Goal: Task Accomplishment & Management: Manage account settings

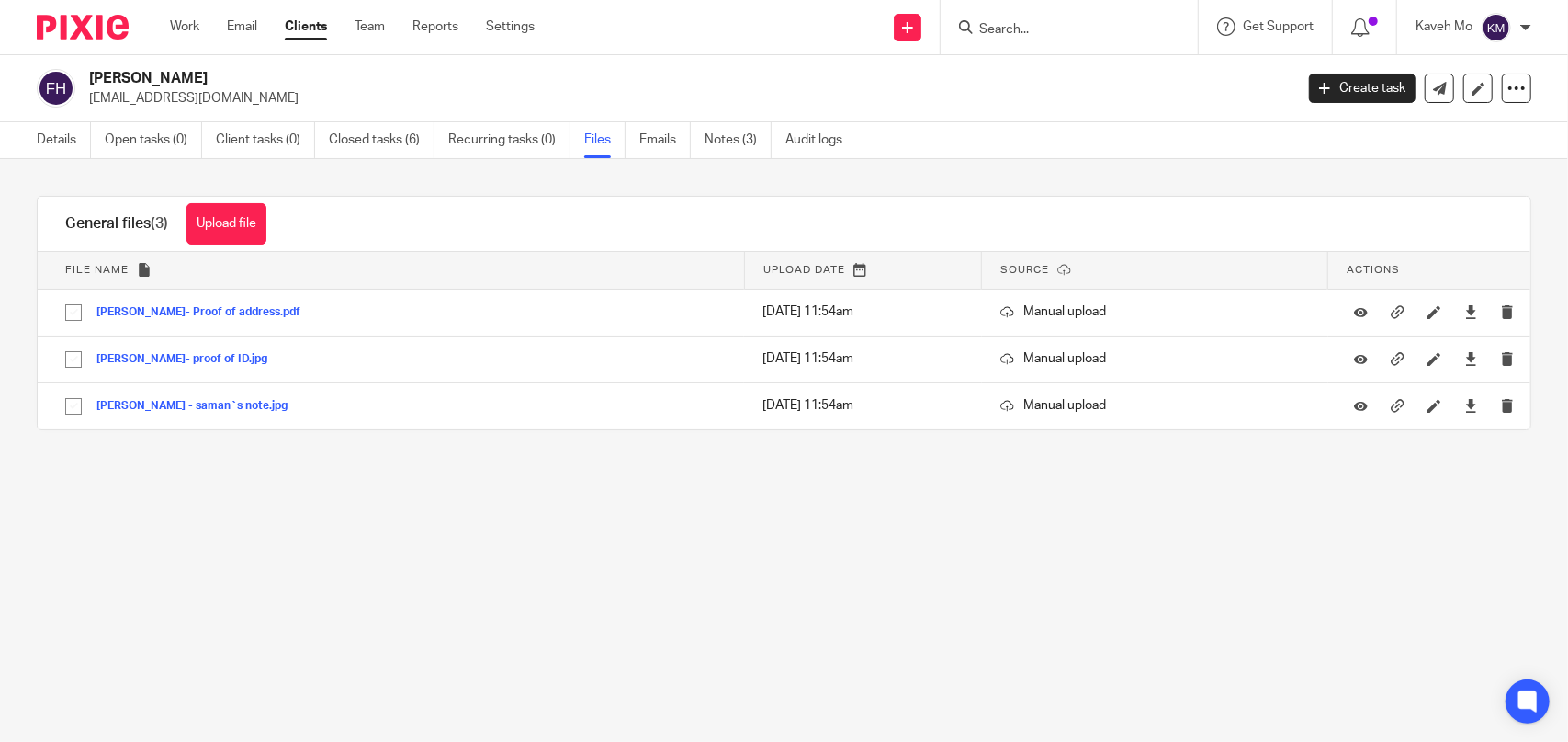
click at [1053, 23] on input "Search" at bounding box center [1061, 30] width 165 height 17
click at [1022, 35] on input "Search" at bounding box center [1061, 30] width 165 height 17
paste input "SMART DRIVER CLUB LTD"
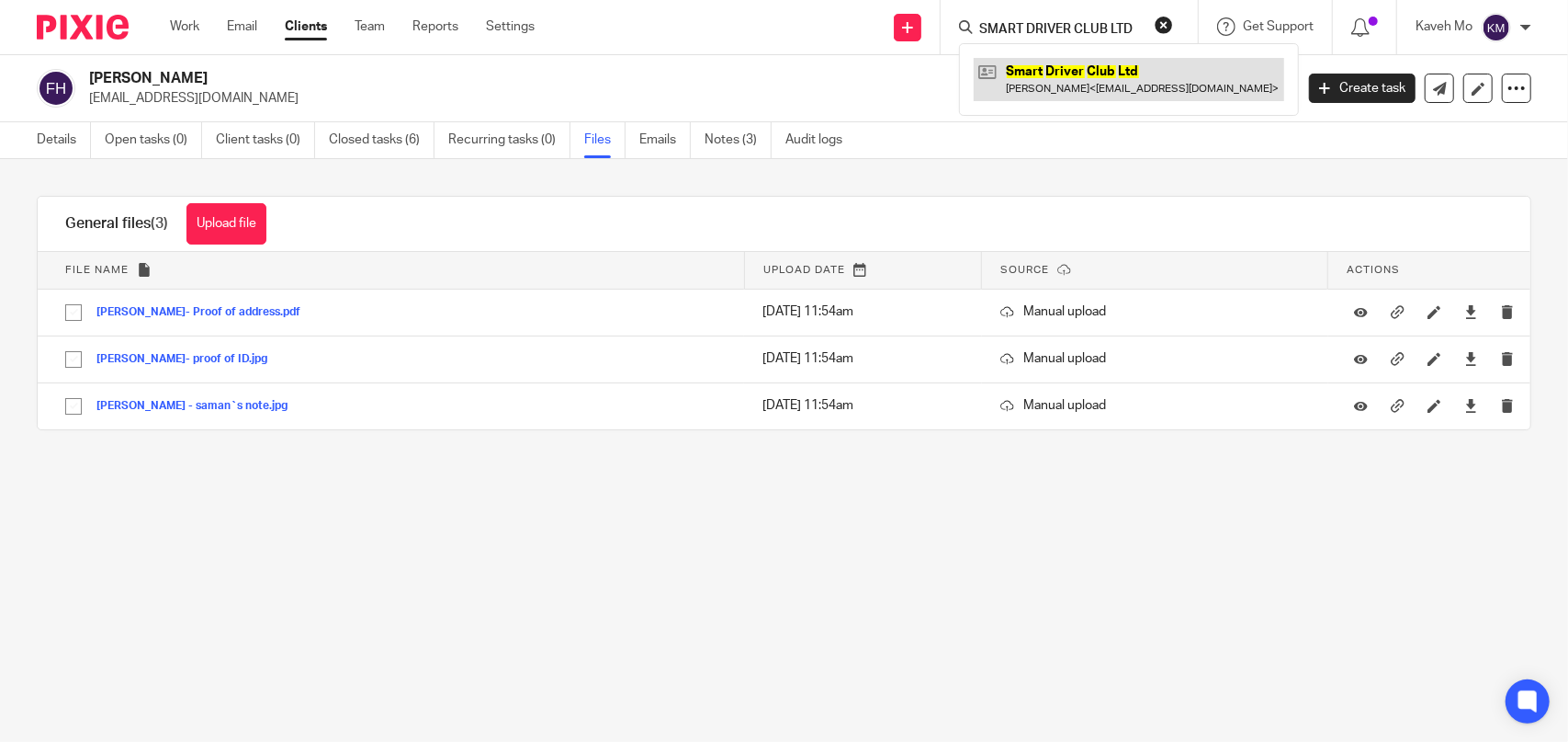
type input "SMART DRIVER CLUB LTD"
click at [1046, 93] on link at bounding box center [1128, 79] width 310 height 42
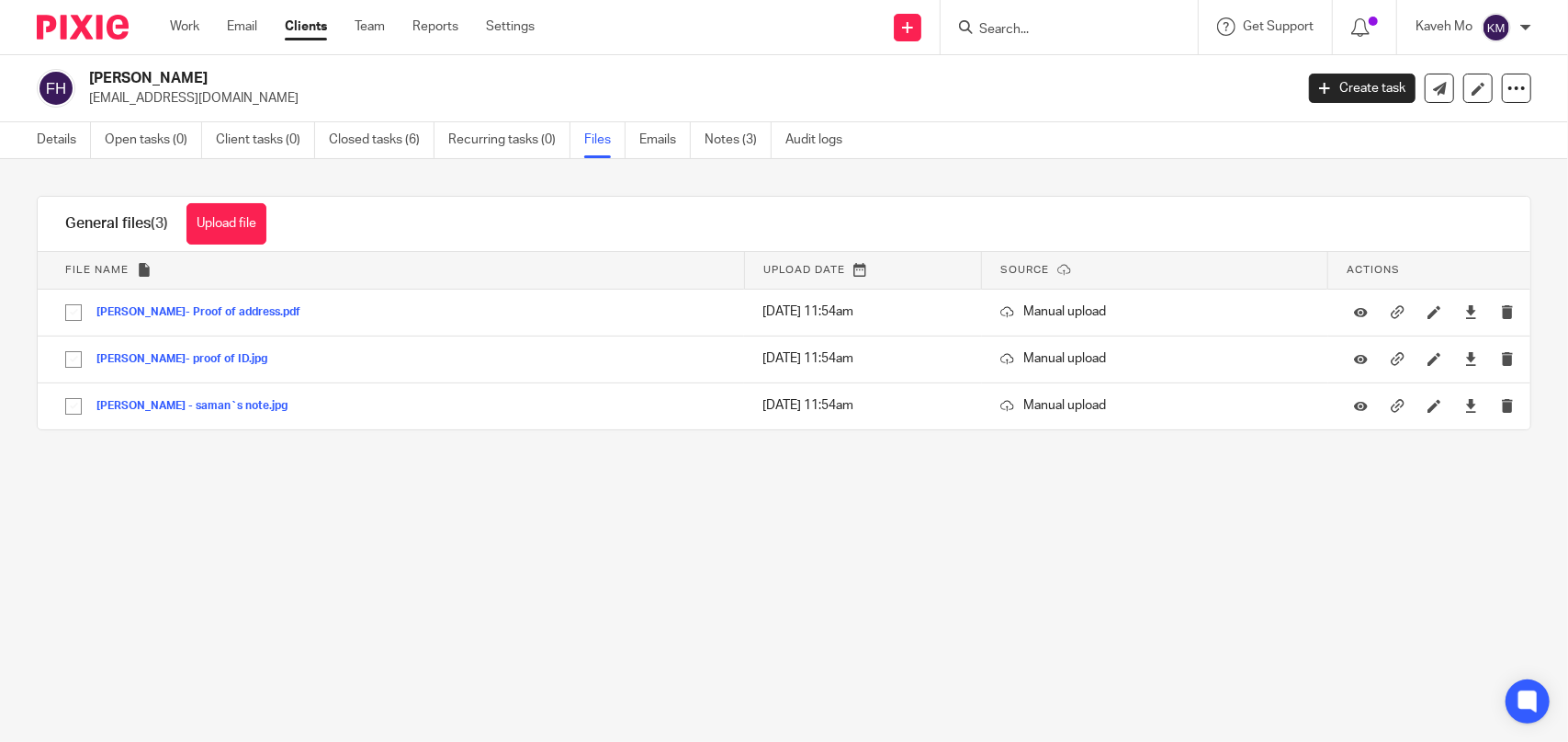
click at [1053, 34] on input "Search" at bounding box center [1061, 30] width 165 height 17
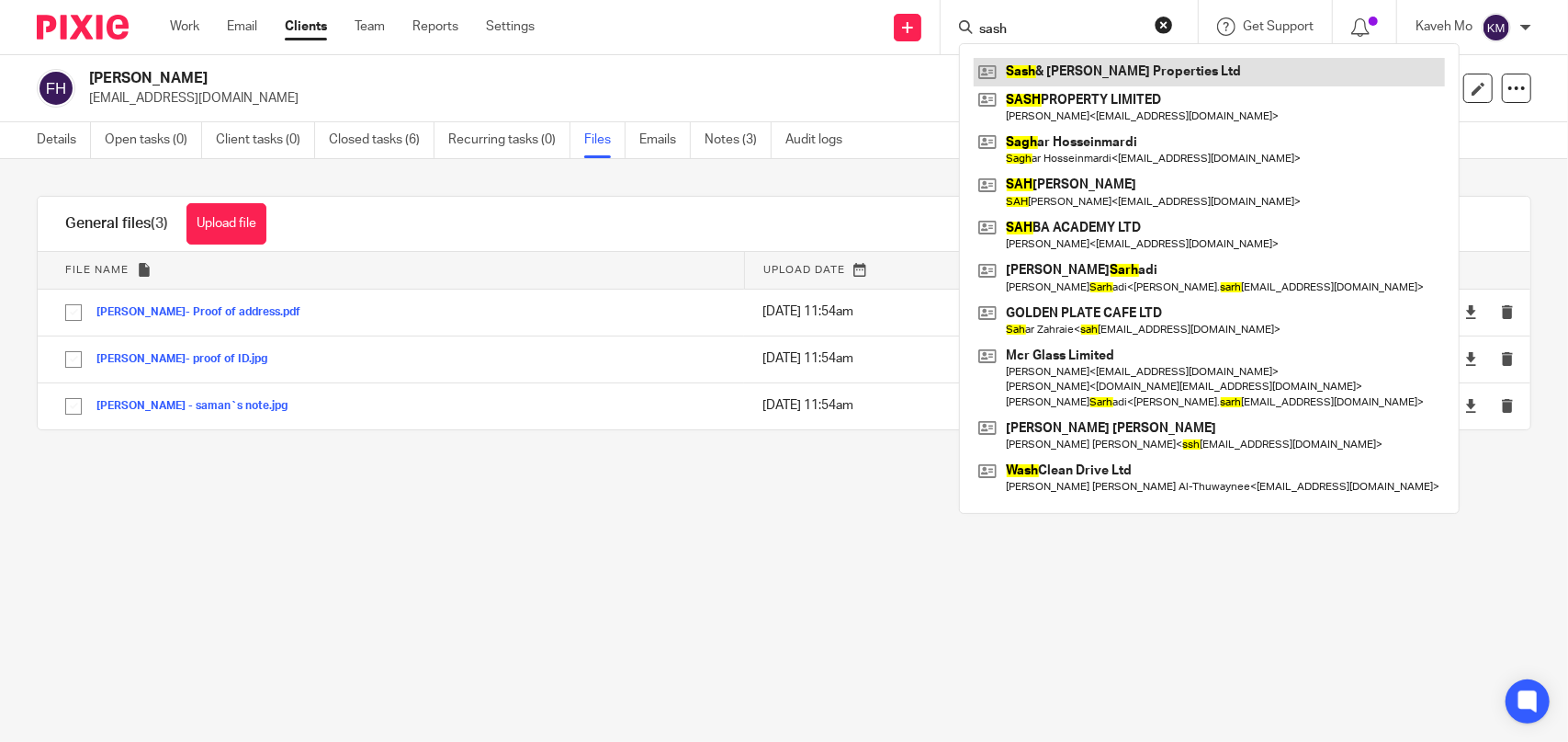
type input "sash"
click at [1097, 69] on link at bounding box center [1209, 72] width 471 height 28
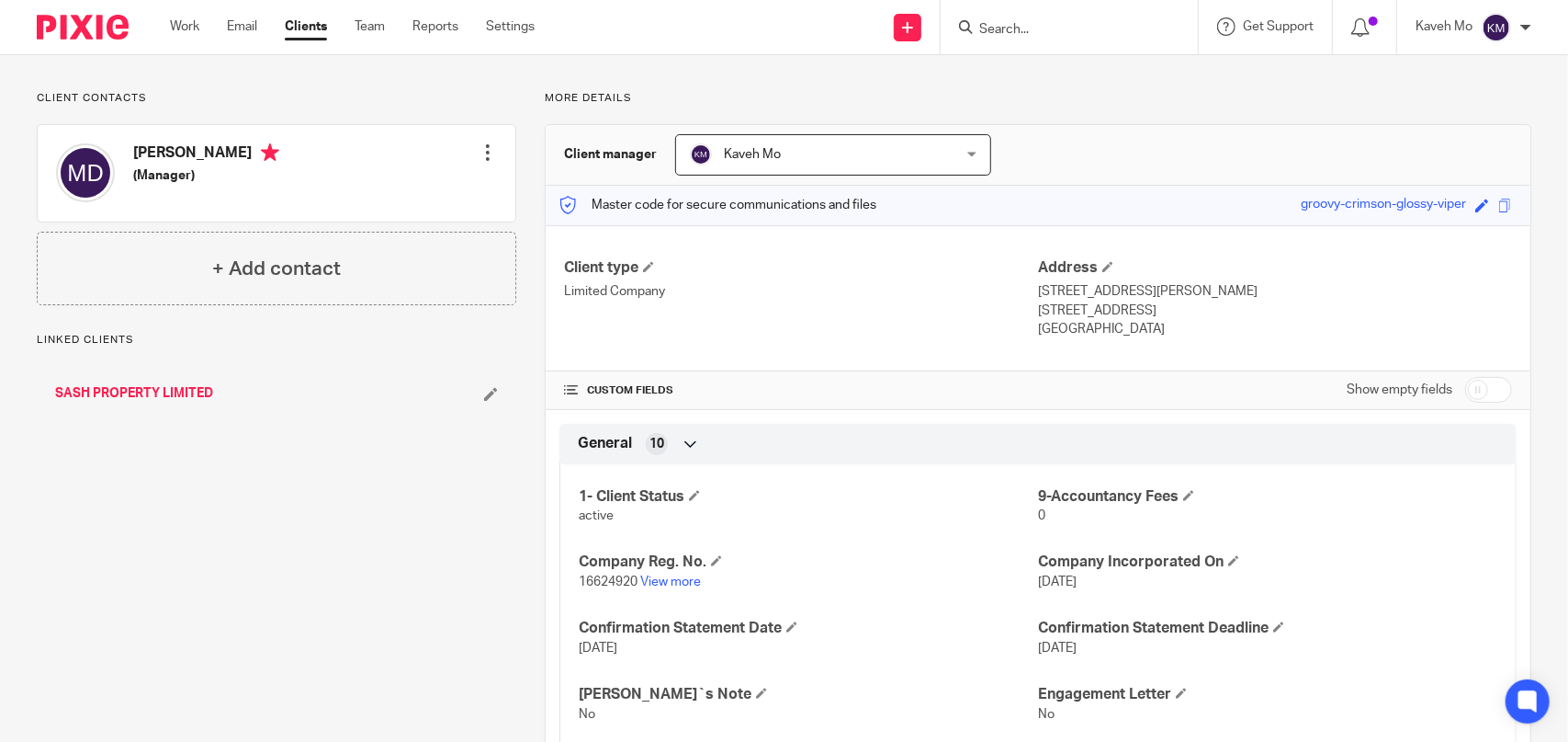
scroll to position [184, 0]
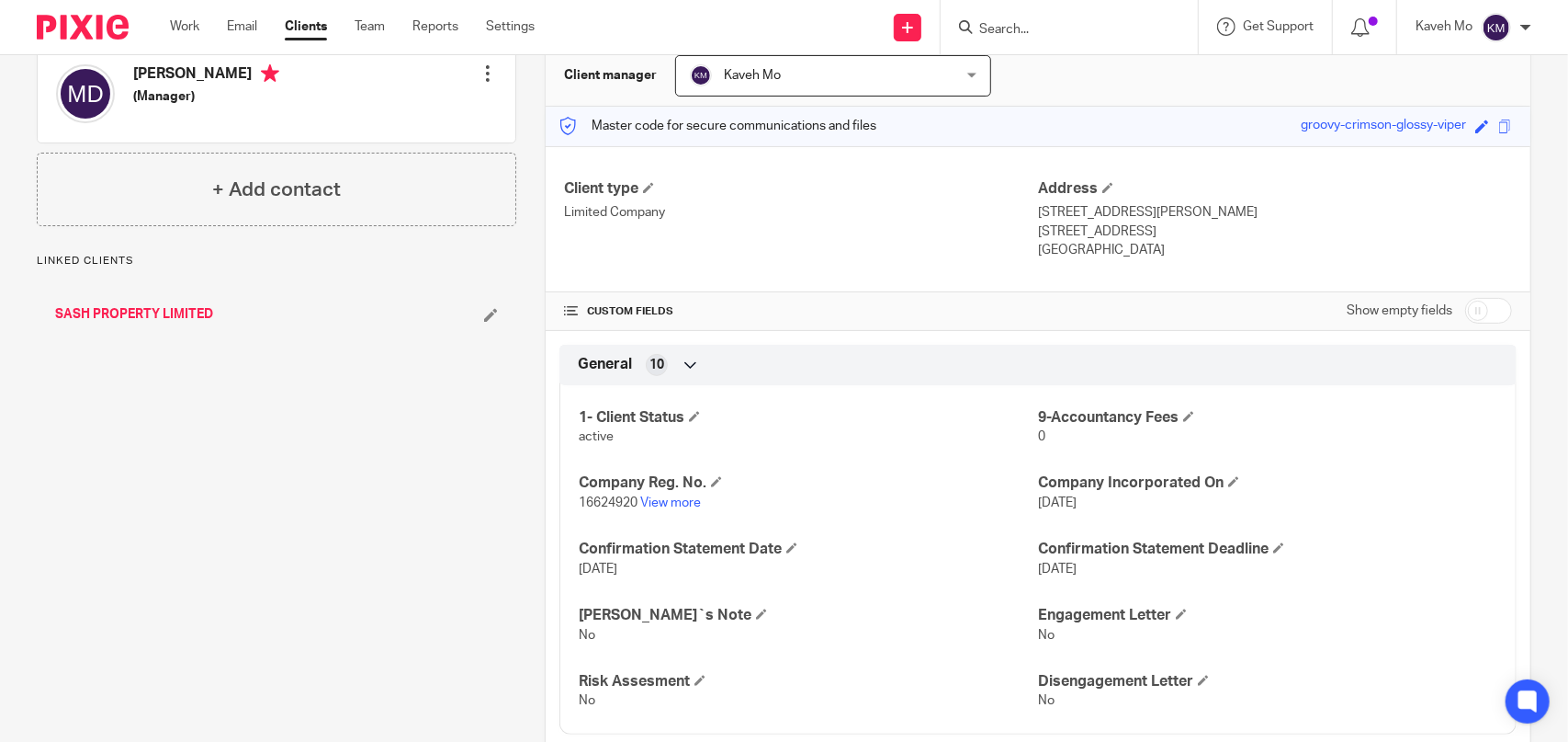
click at [1492, 308] on input "checkbox" at bounding box center [1488, 311] width 47 height 26
checkbox input "true"
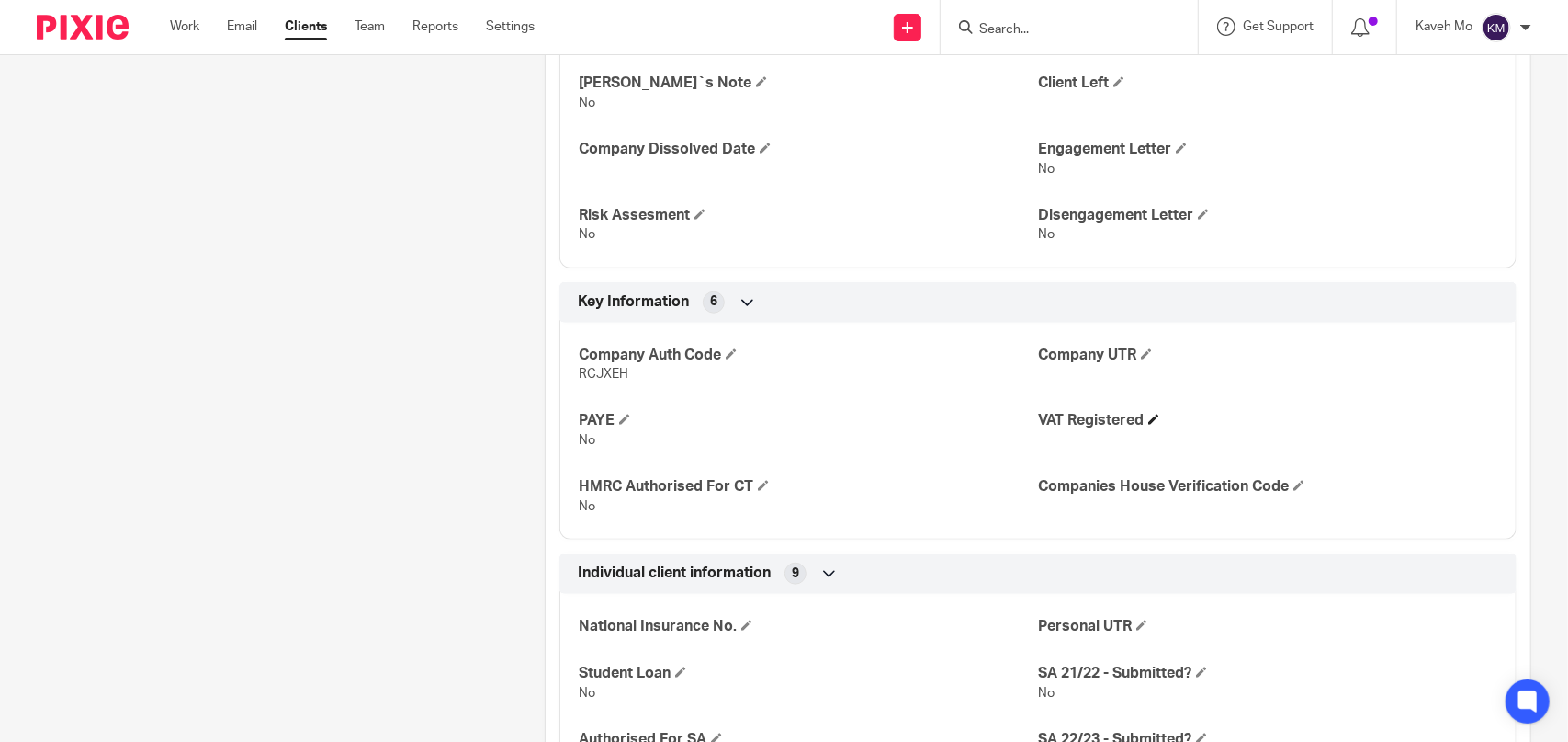
scroll to position [1011, 0]
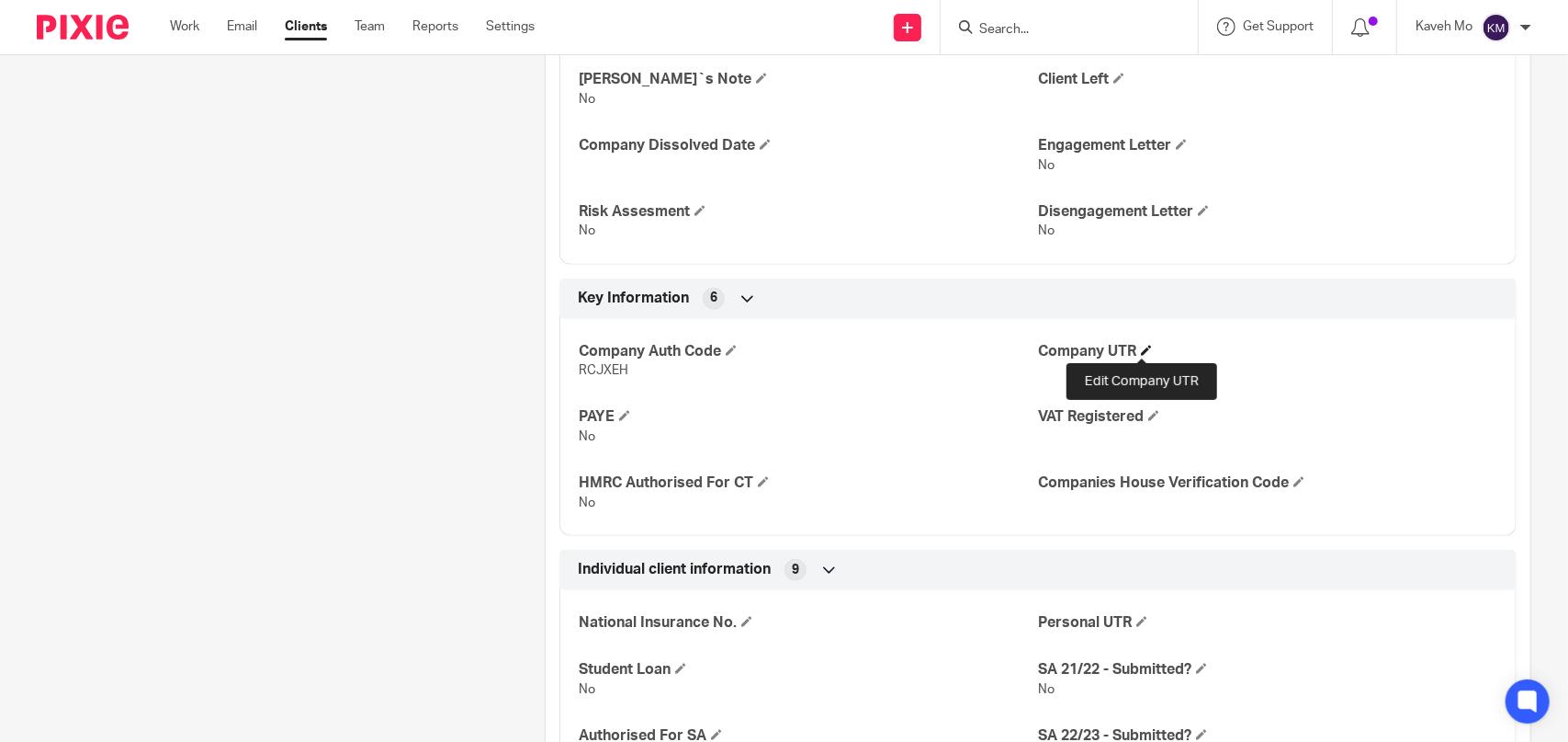
click at [1141, 348] on span at bounding box center [1146, 350] width 11 height 11
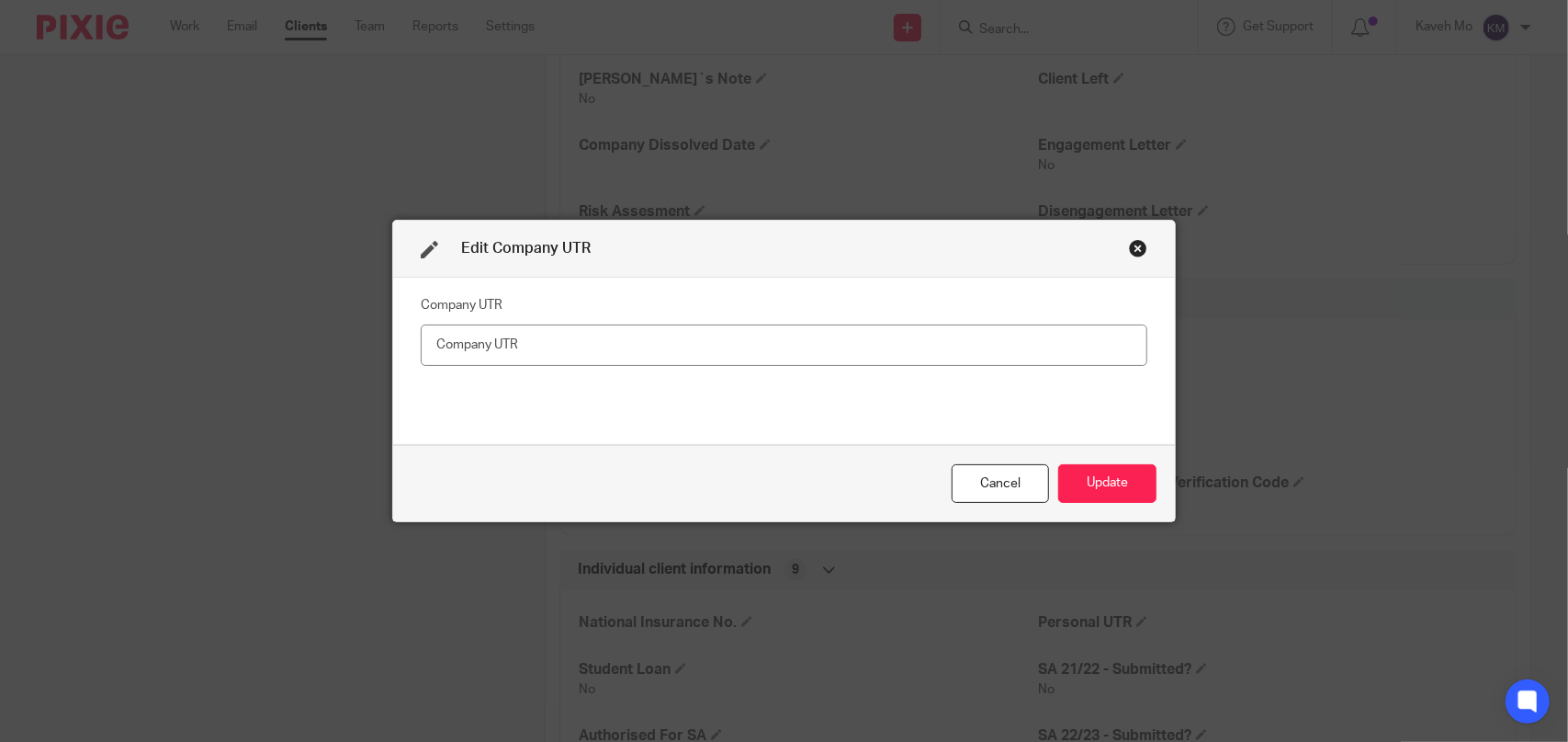
click at [919, 341] on input "text" at bounding box center [784, 344] width 728 height 41
type input "5234925113"
click at [1086, 483] on button "Update" at bounding box center [1107, 484] width 99 height 40
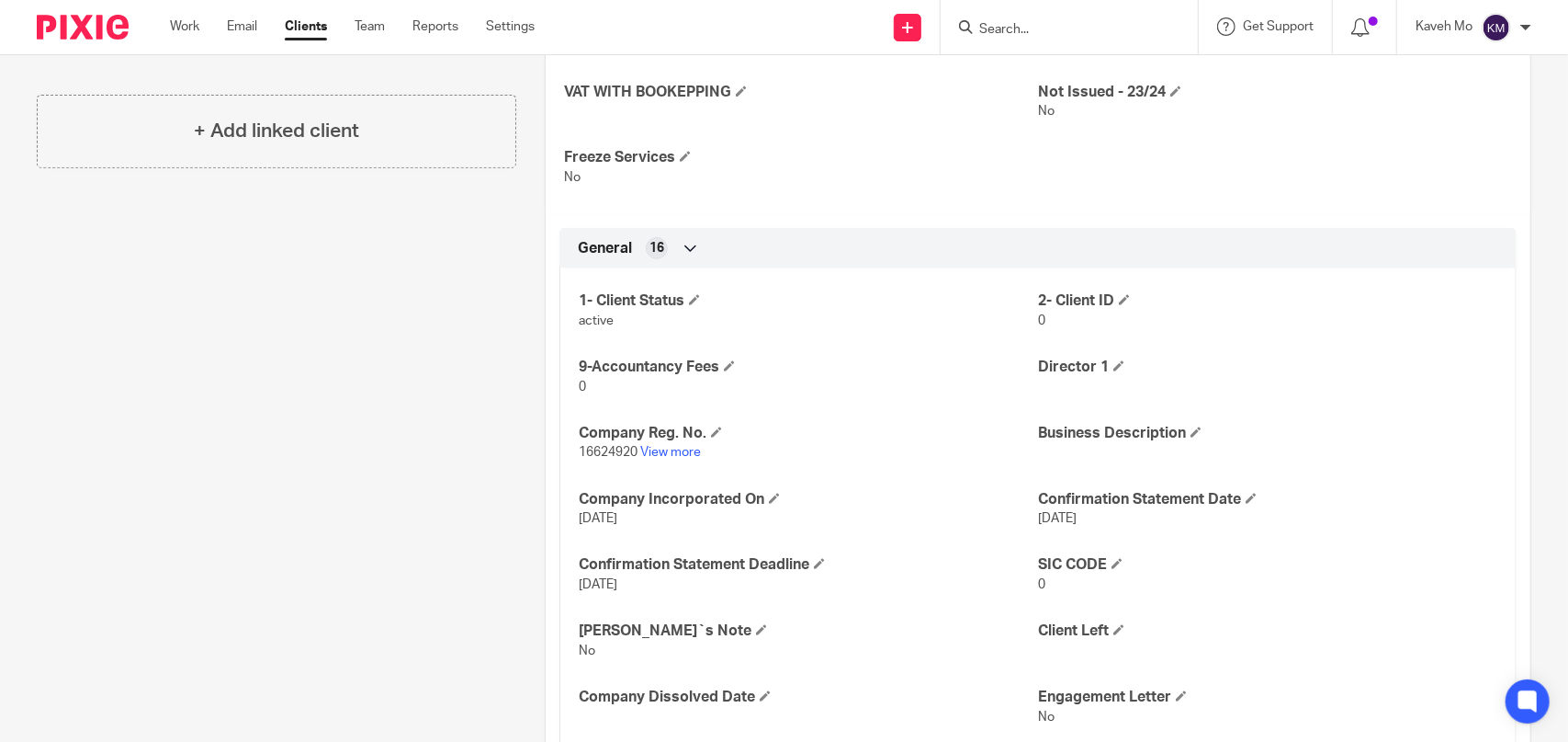
scroll to position [0, 0]
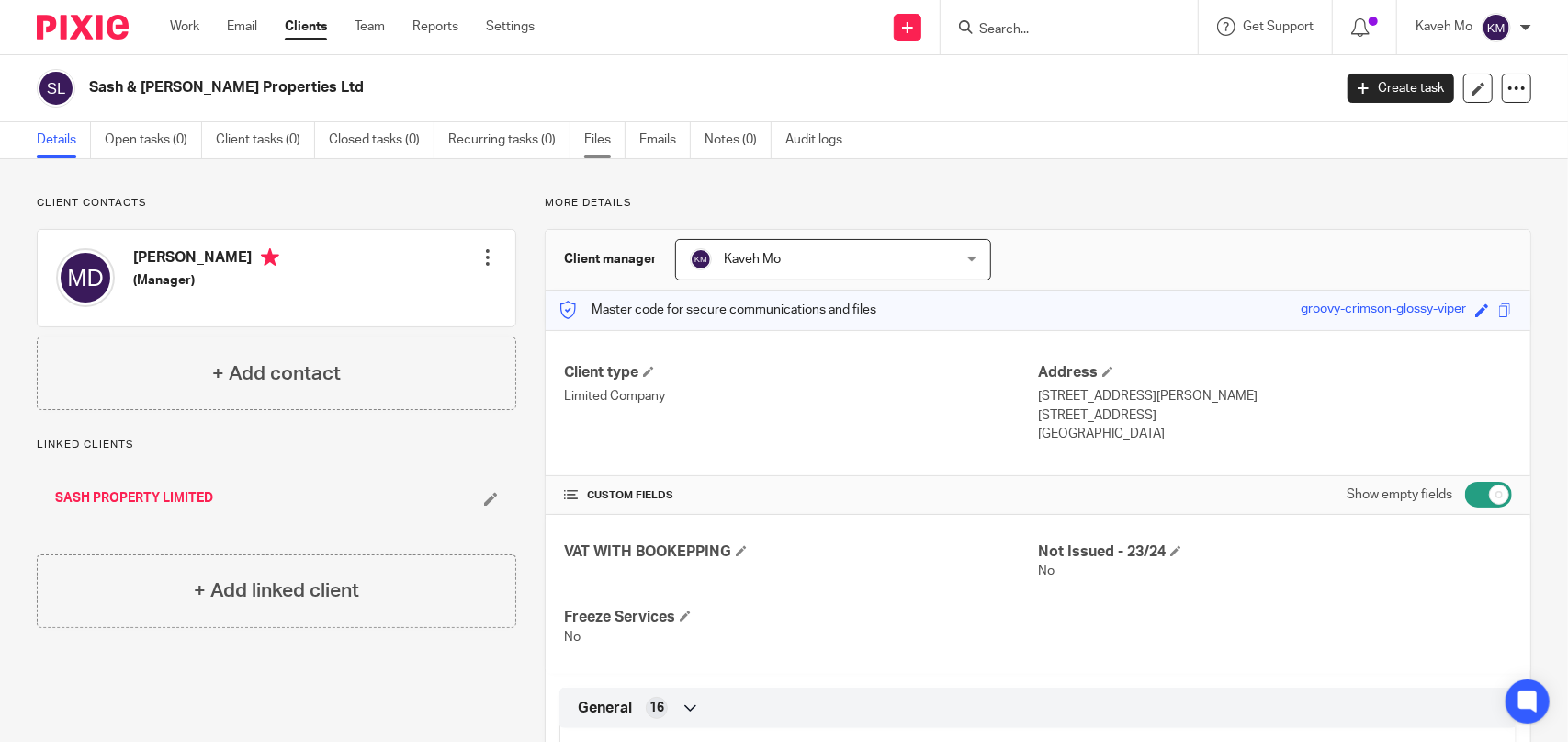
click at [601, 136] on link "Files" at bounding box center [604, 141] width 41 height 36
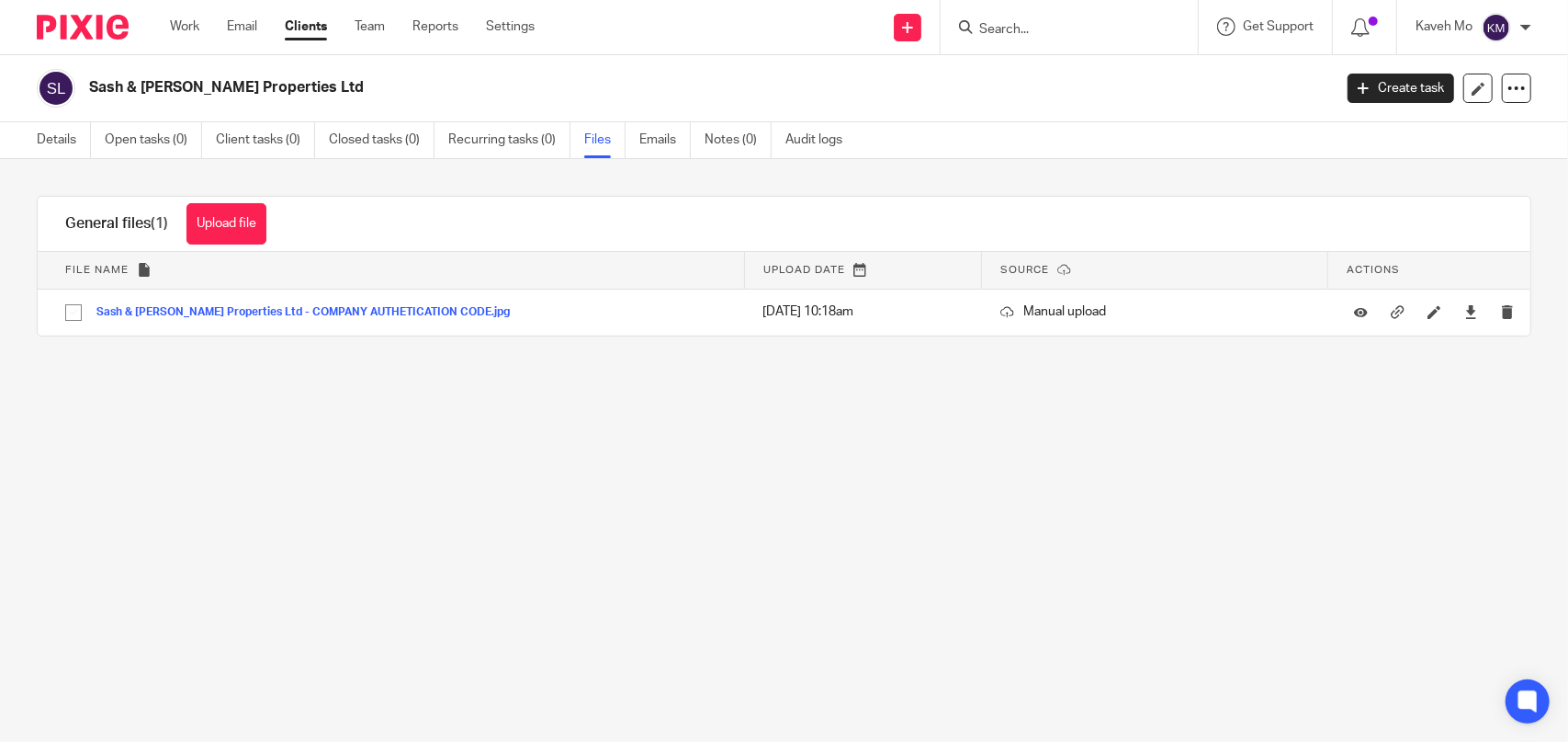
click at [242, 228] on button "Upload file" at bounding box center [226, 223] width 80 height 41
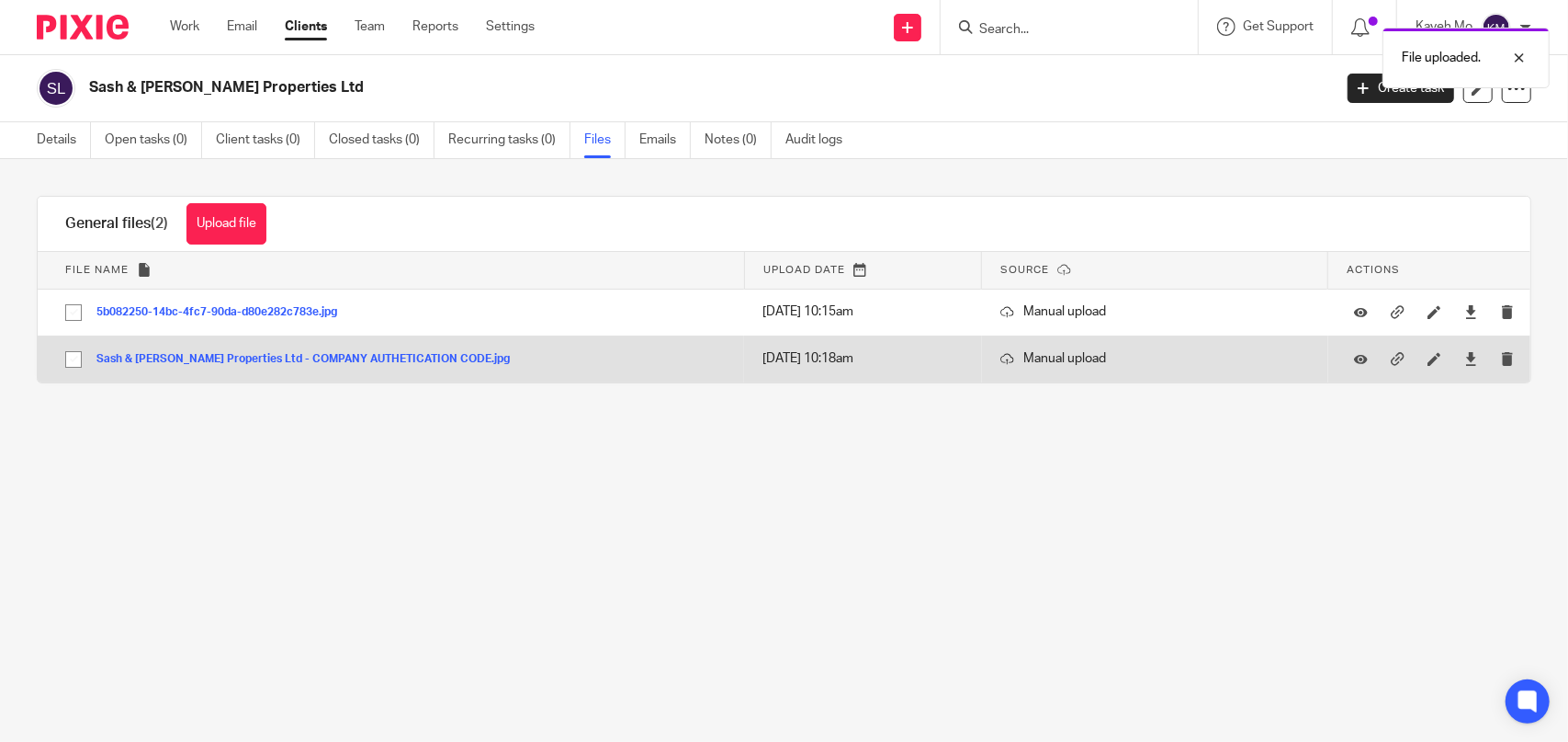
click at [238, 359] on button "Sash & [PERSON_NAME] Properties Ltd - COMPANY AUTHETICATION CODE.jpg" at bounding box center [310, 359] width 428 height 13
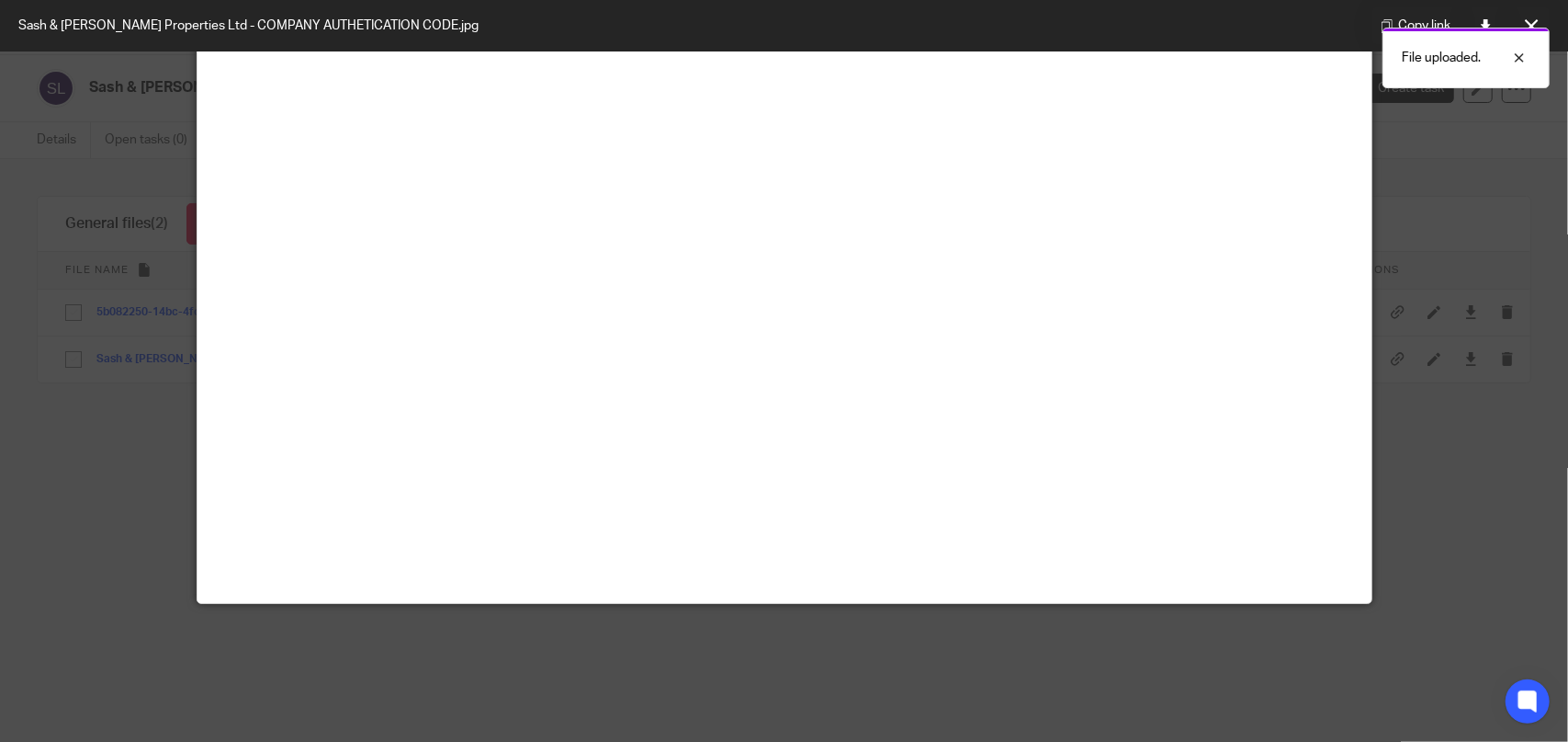
scroll to position [552, 0]
click at [1528, 23] on div "File uploaded." at bounding box center [1167, 53] width 767 height 70
click at [1523, 56] on div at bounding box center [1506, 58] width 50 height 22
click at [1527, 29] on icon at bounding box center [1532, 26] width 14 height 14
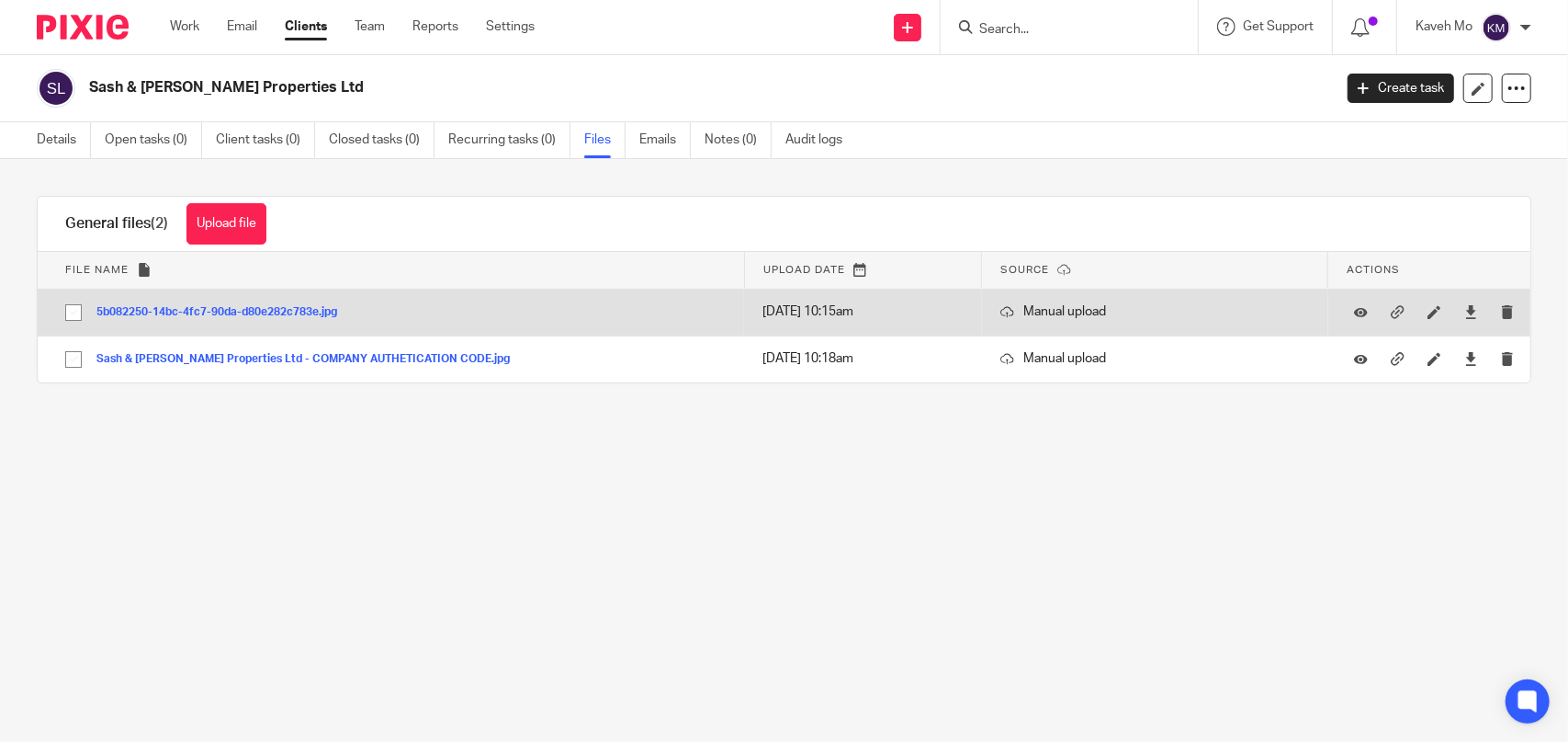
click at [274, 310] on button "5b082250-14bc-4fc7-90da-d80e282c783e.jpg" at bounding box center [223, 312] width 254 height 13
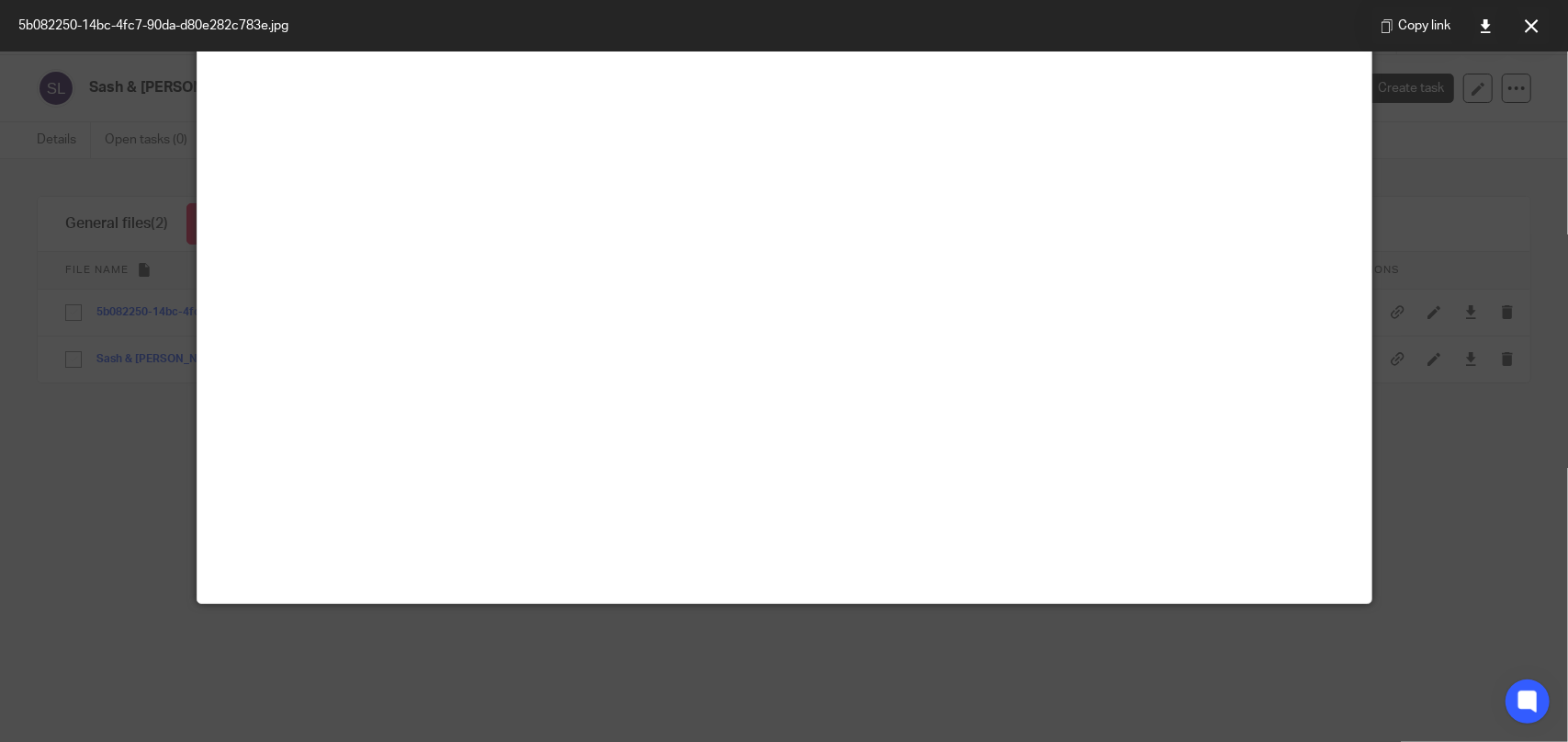
scroll to position [409, 0]
click at [1528, 27] on icon at bounding box center [1532, 26] width 14 height 14
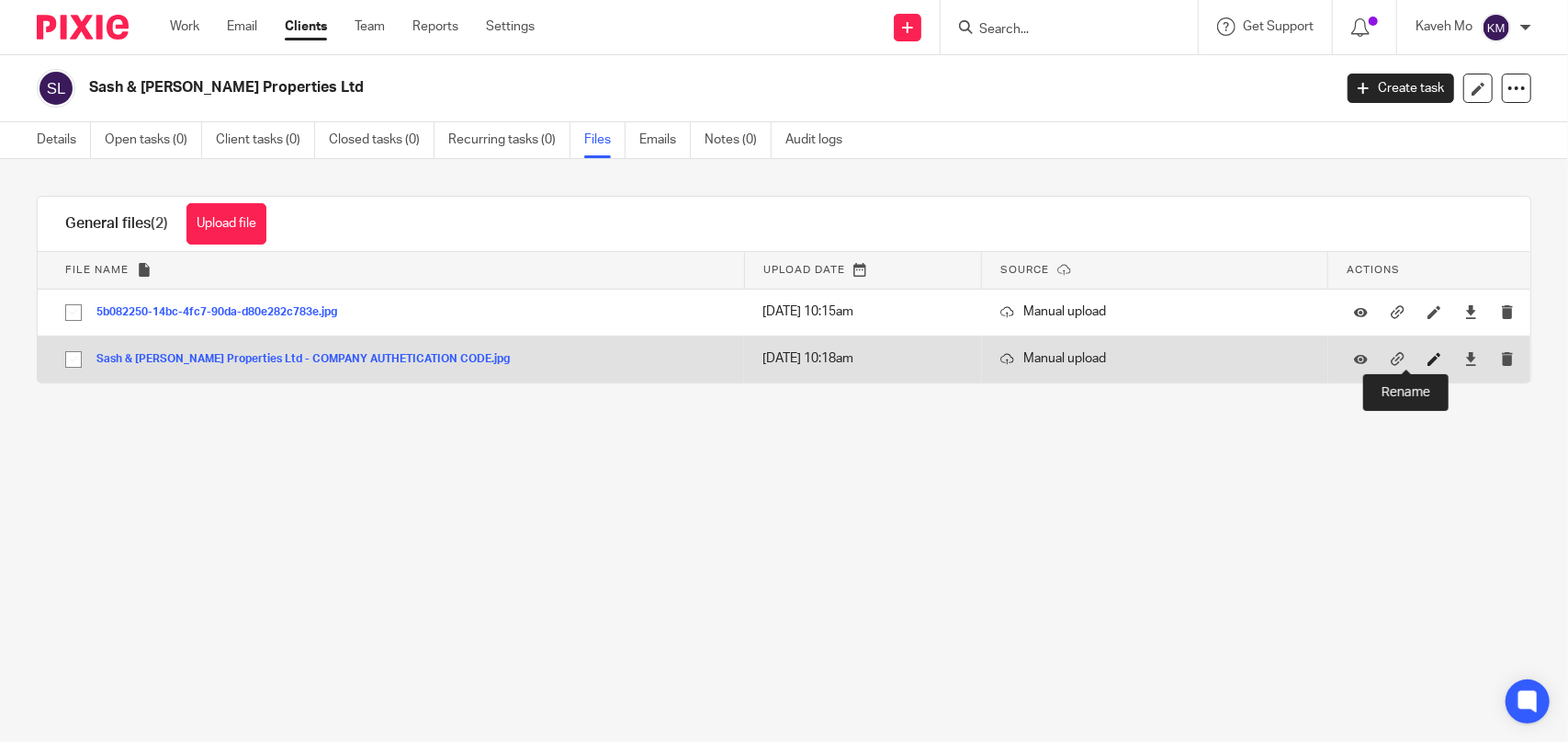
click at [1427, 360] on icon at bounding box center [1434, 359] width 14 height 14
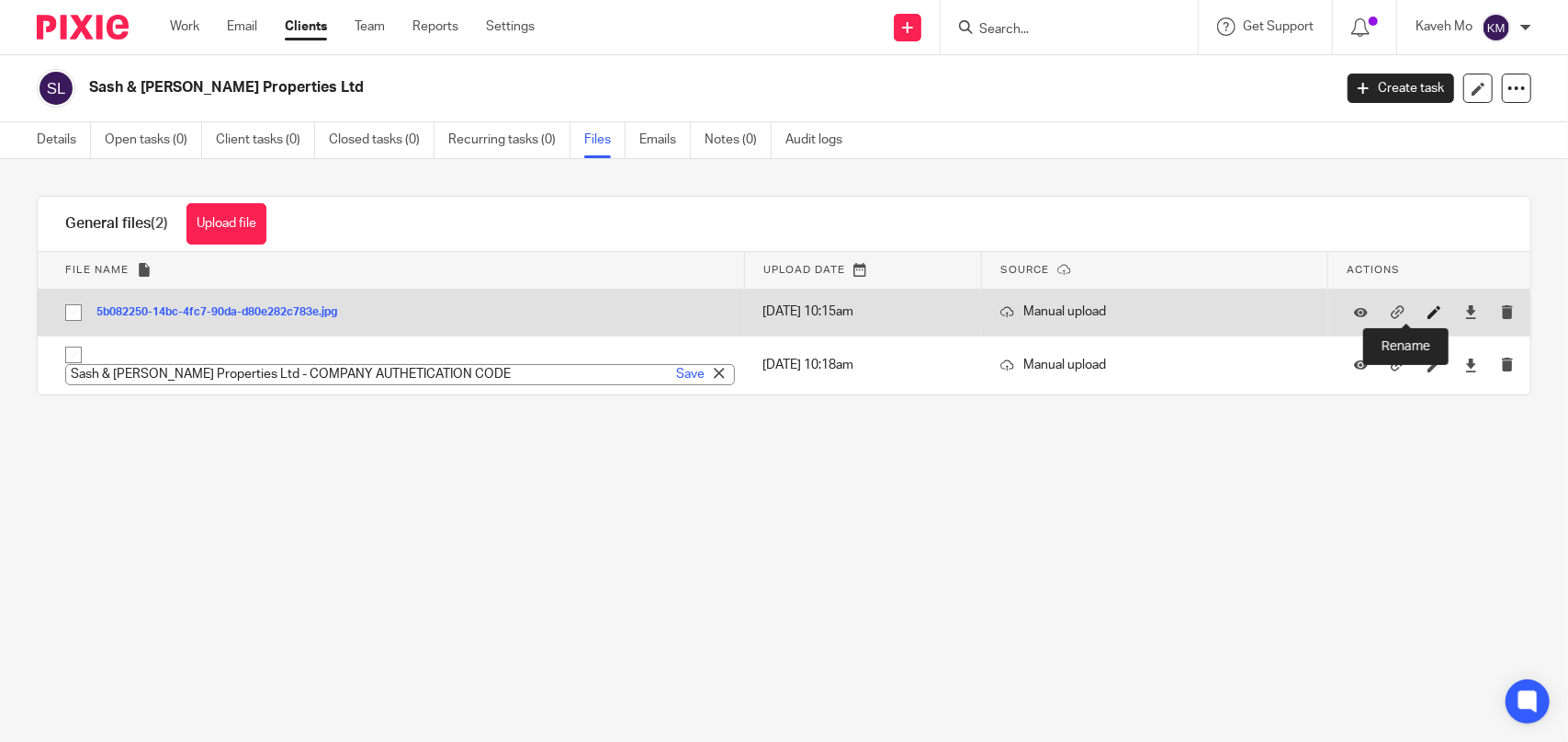
click at [1427, 314] on icon at bounding box center [1434, 312] width 14 height 14
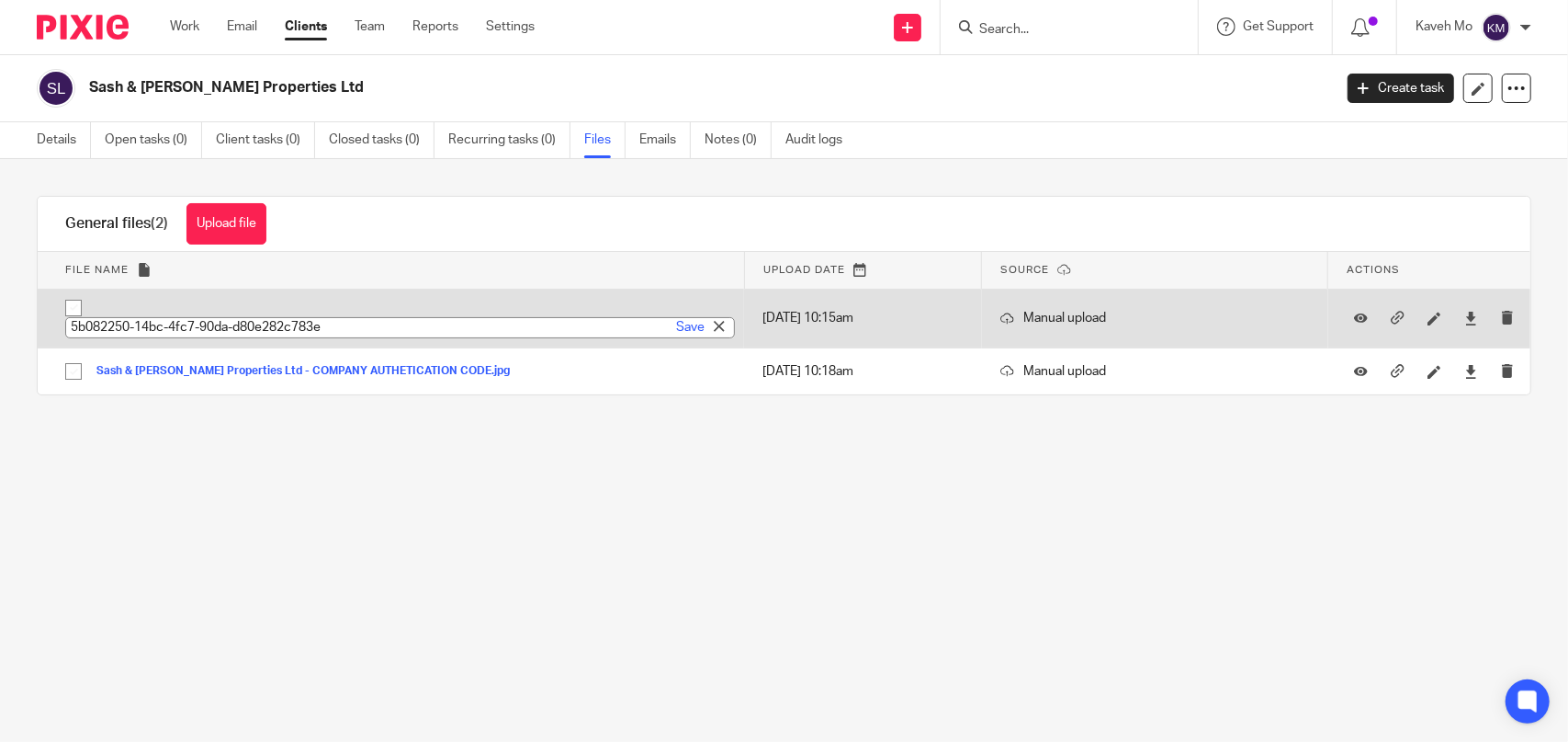
paste input "Sash & Oliver Properties Ltd - COMPANY AUTHETICATION CODE"
drag, startPoint x: 469, startPoint y: 322, endPoint x: 309, endPoint y: 321, distance: 160.0
click at [309, 321] on input "Sash & Oliver Properties Ltd - COMPANY AUTHETICATION CODE" at bounding box center [400, 327] width 670 height 21
type input "Sash & Oliver Properties Ltd - COMPANY UTR"
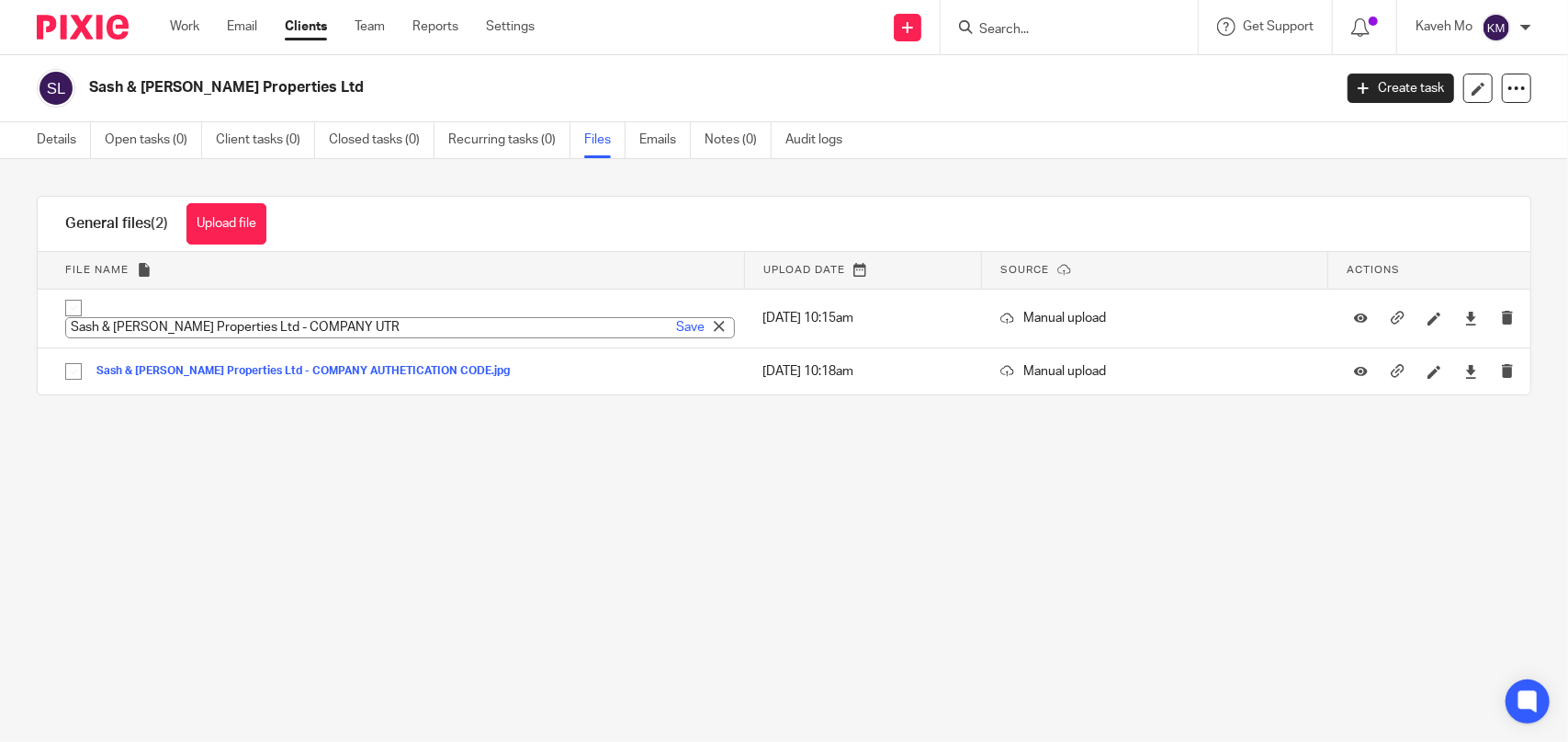
click at [750, 458] on div "Upload file Drag & Drop your files, or click here Files uploading... General fi…" at bounding box center [784, 318] width 1568 height 319
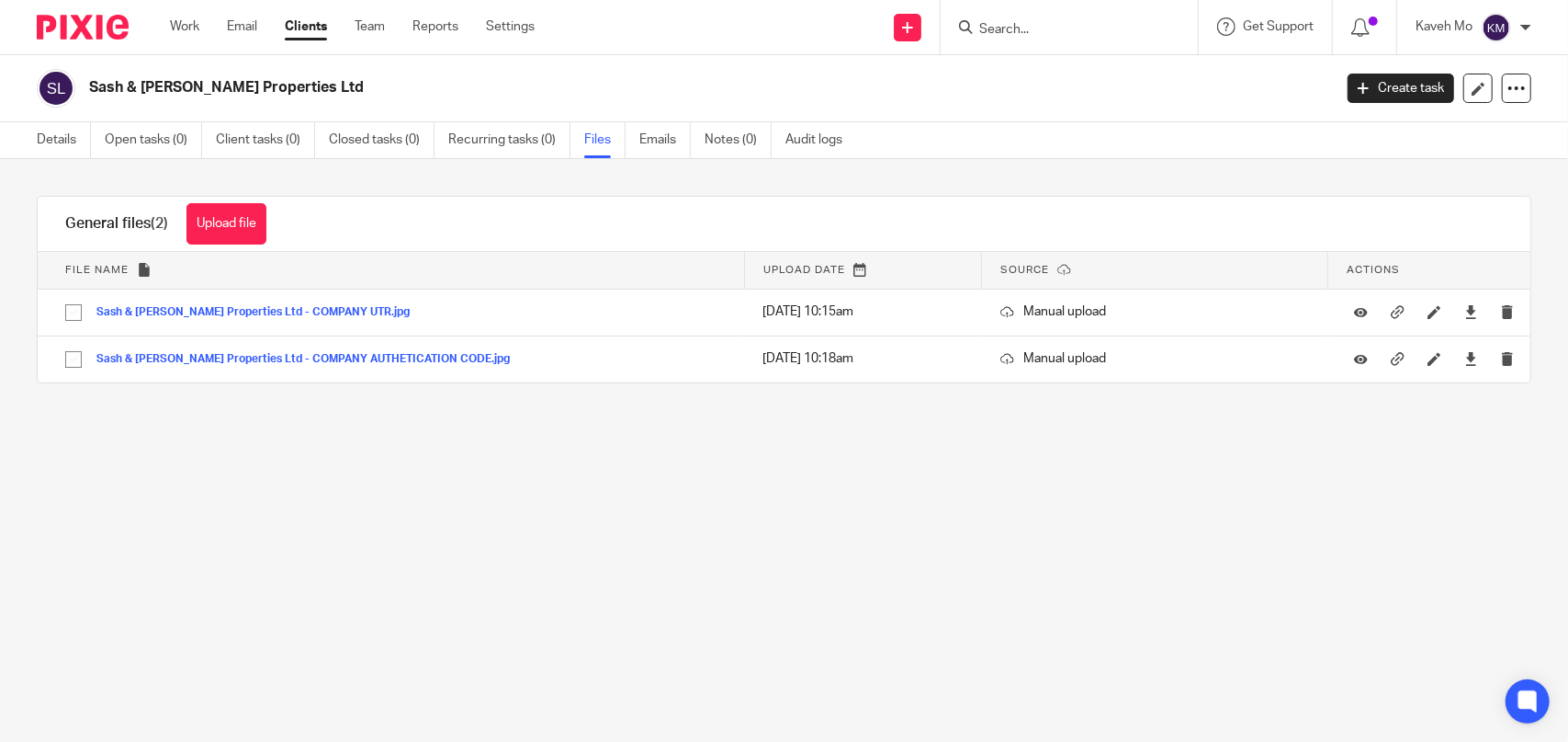
click at [1037, 19] on form at bounding box center [1076, 27] width 195 height 23
click at [1032, 32] on input "Search" at bounding box center [1061, 30] width 165 height 17
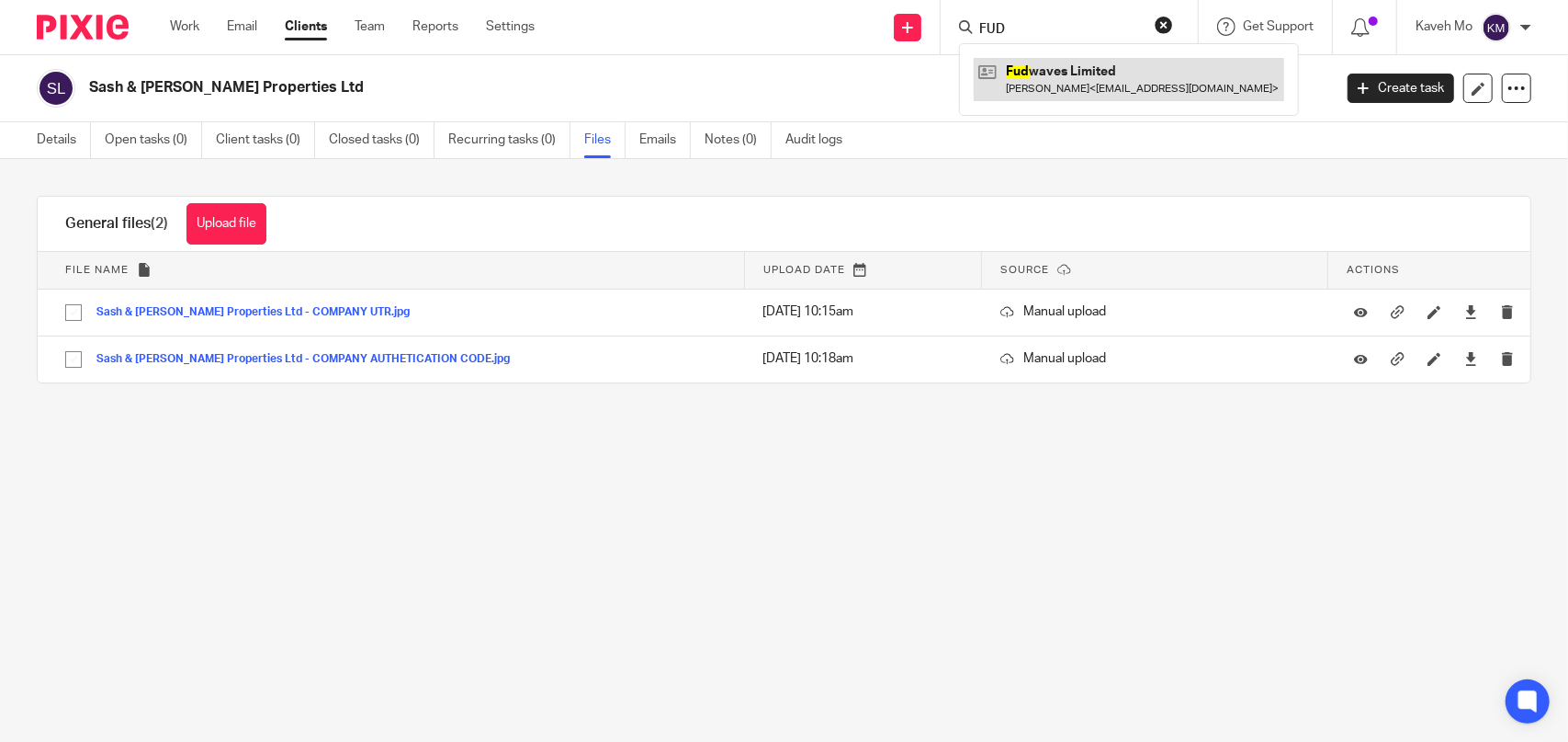
type input "FUD"
click at [1031, 80] on link at bounding box center [1128, 79] width 310 height 42
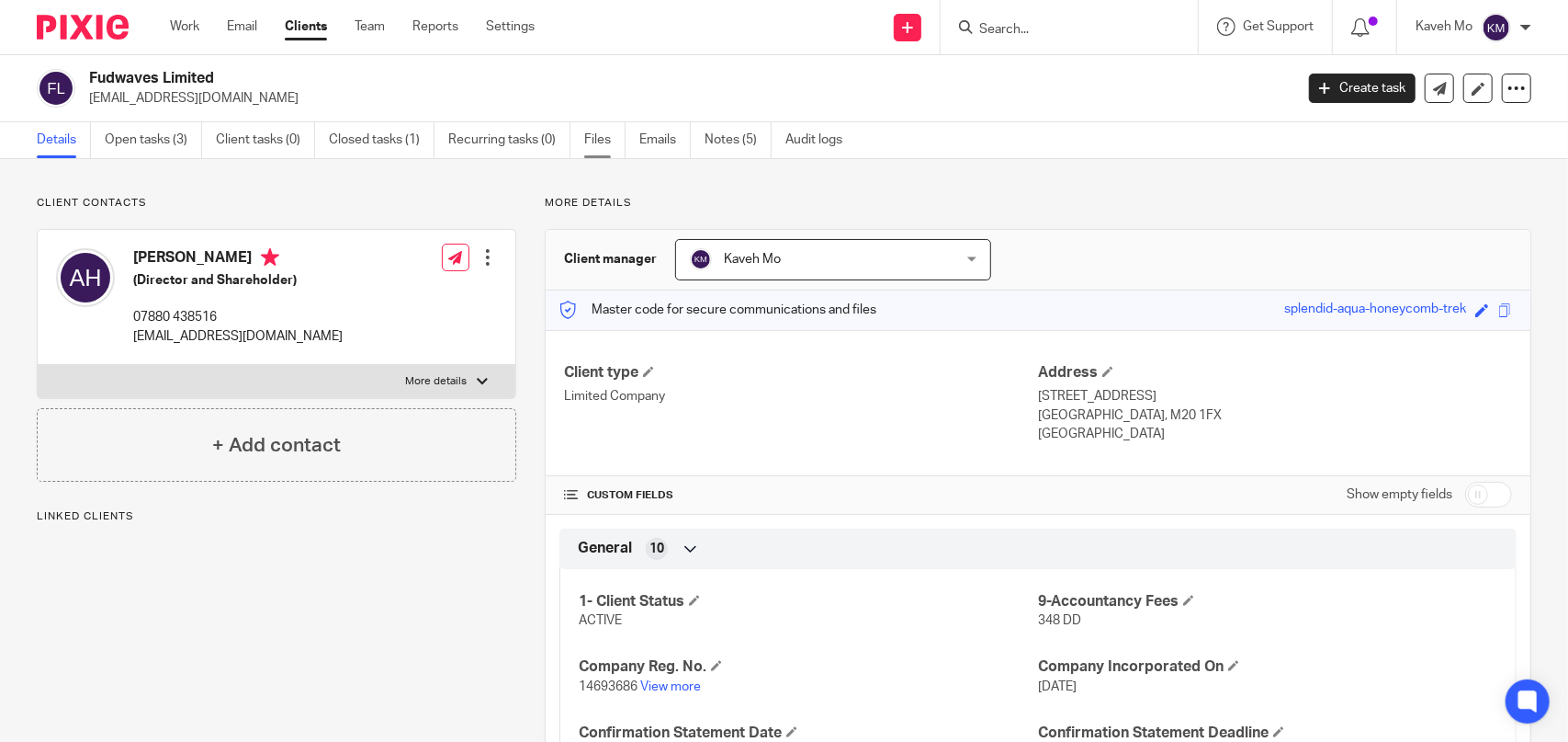
click at [603, 135] on link "Files" at bounding box center [604, 141] width 41 height 36
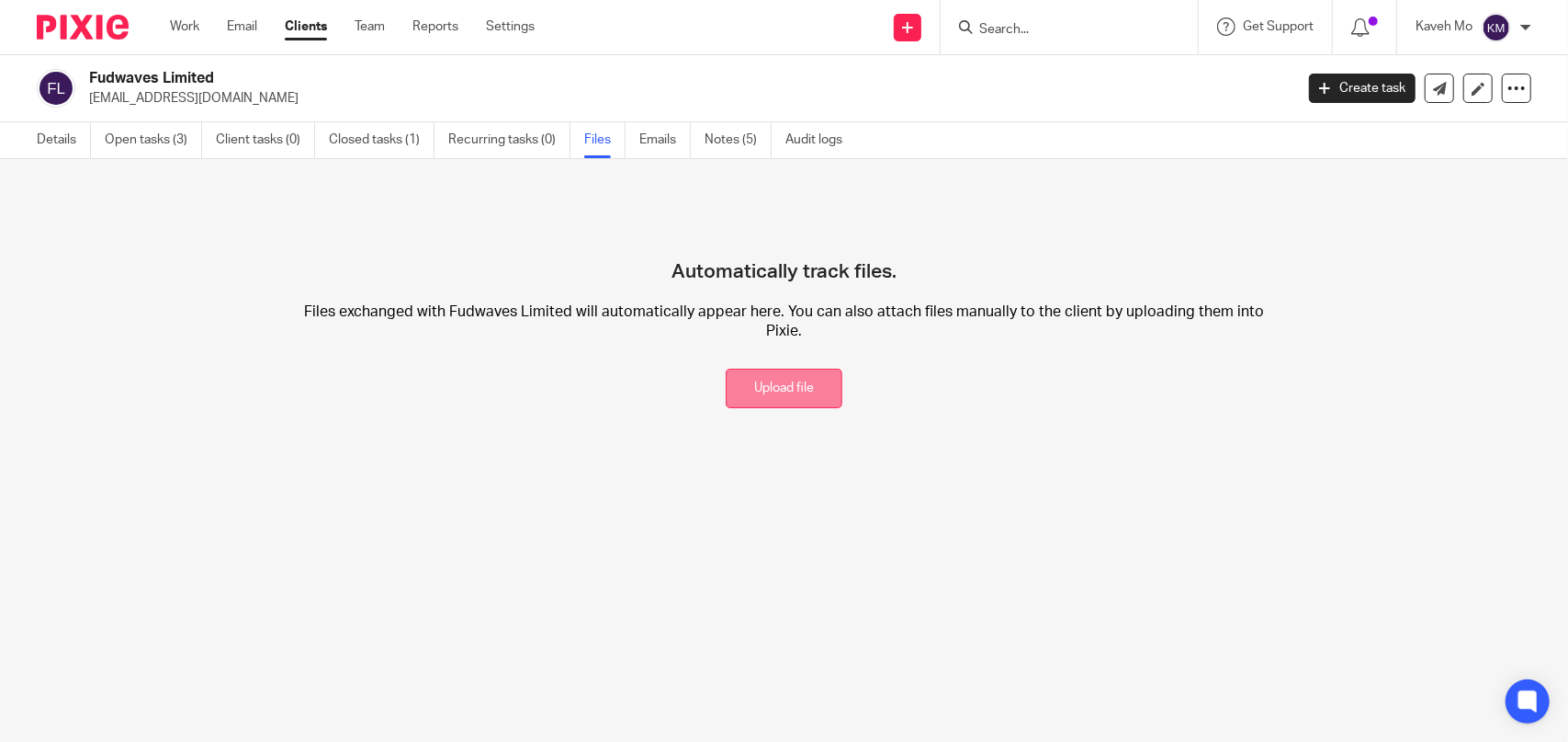
click at [784, 370] on button "Upload file" at bounding box center [784, 389] width 117 height 40
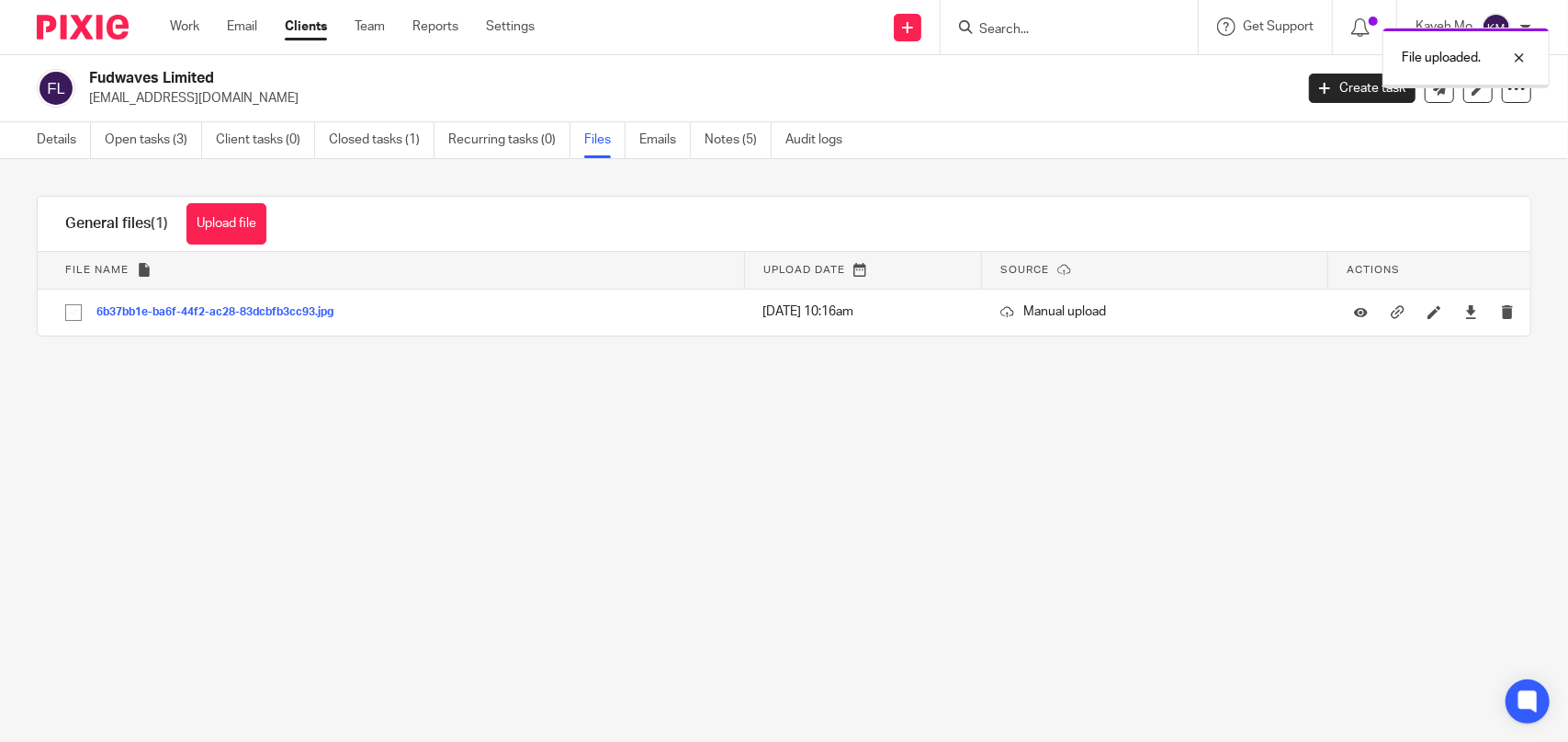
click at [44, 134] on link "Details" at bounding box center [64, 141] width 54 height 36
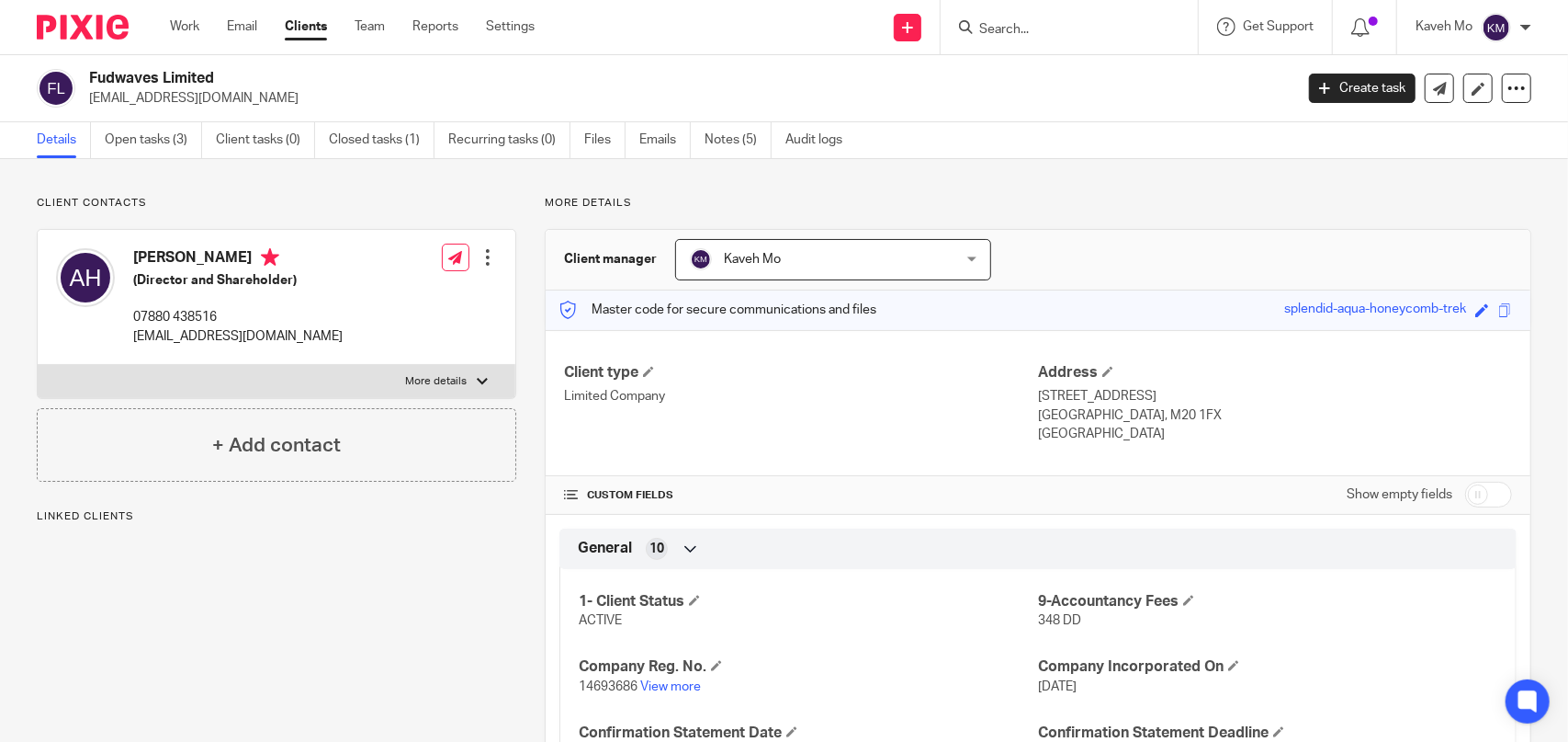
click at [159, 251] on h4 "Adel Hamdi" at bounding box center [238, 259] width 209 height 23
copy h4 "Adel Hamdi"
click at [610, 143] on link "Files" at bounding box center [604, 141] width 41 height 36
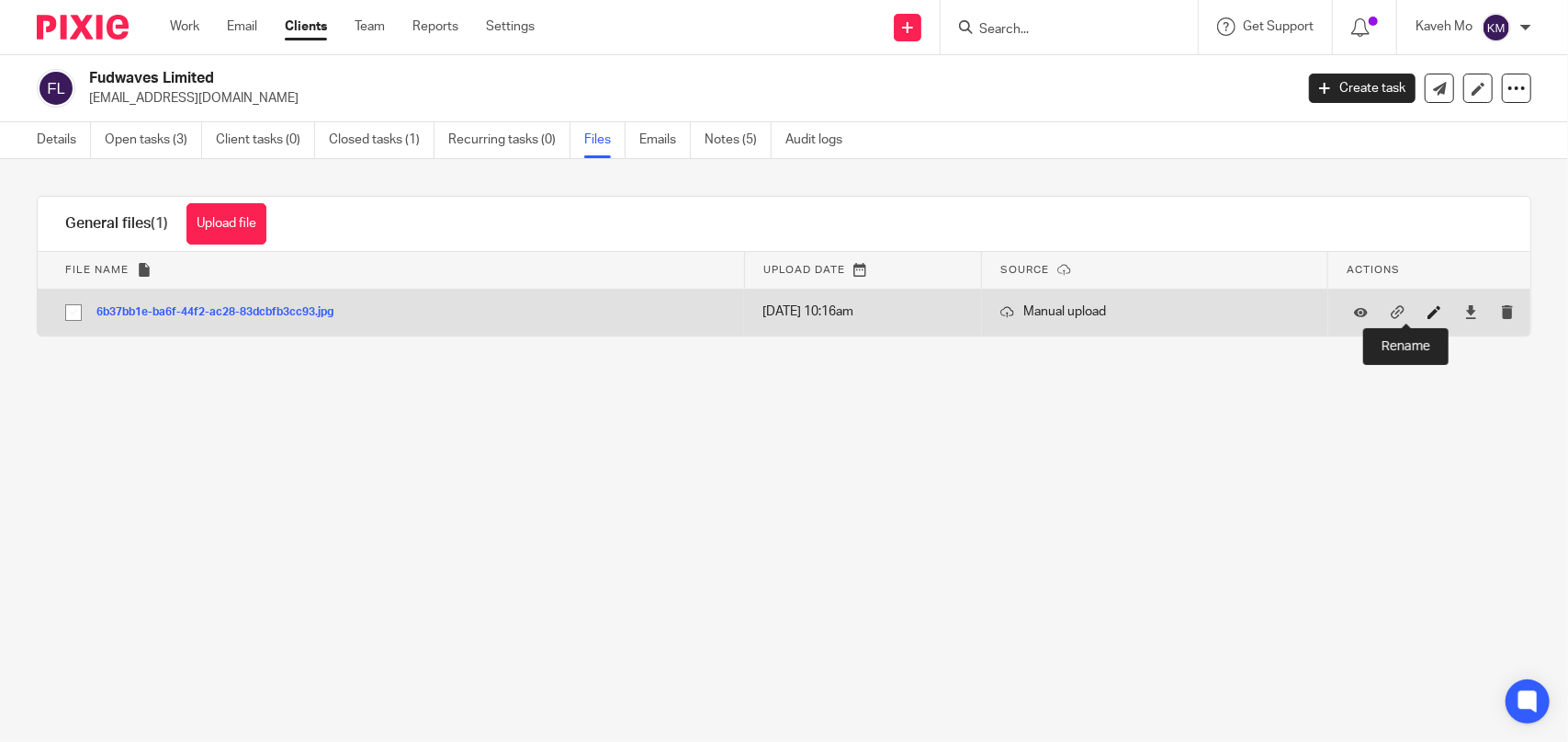
click at [1427, 307] on icon at bounding box center [1434, 312] width 14 height 14
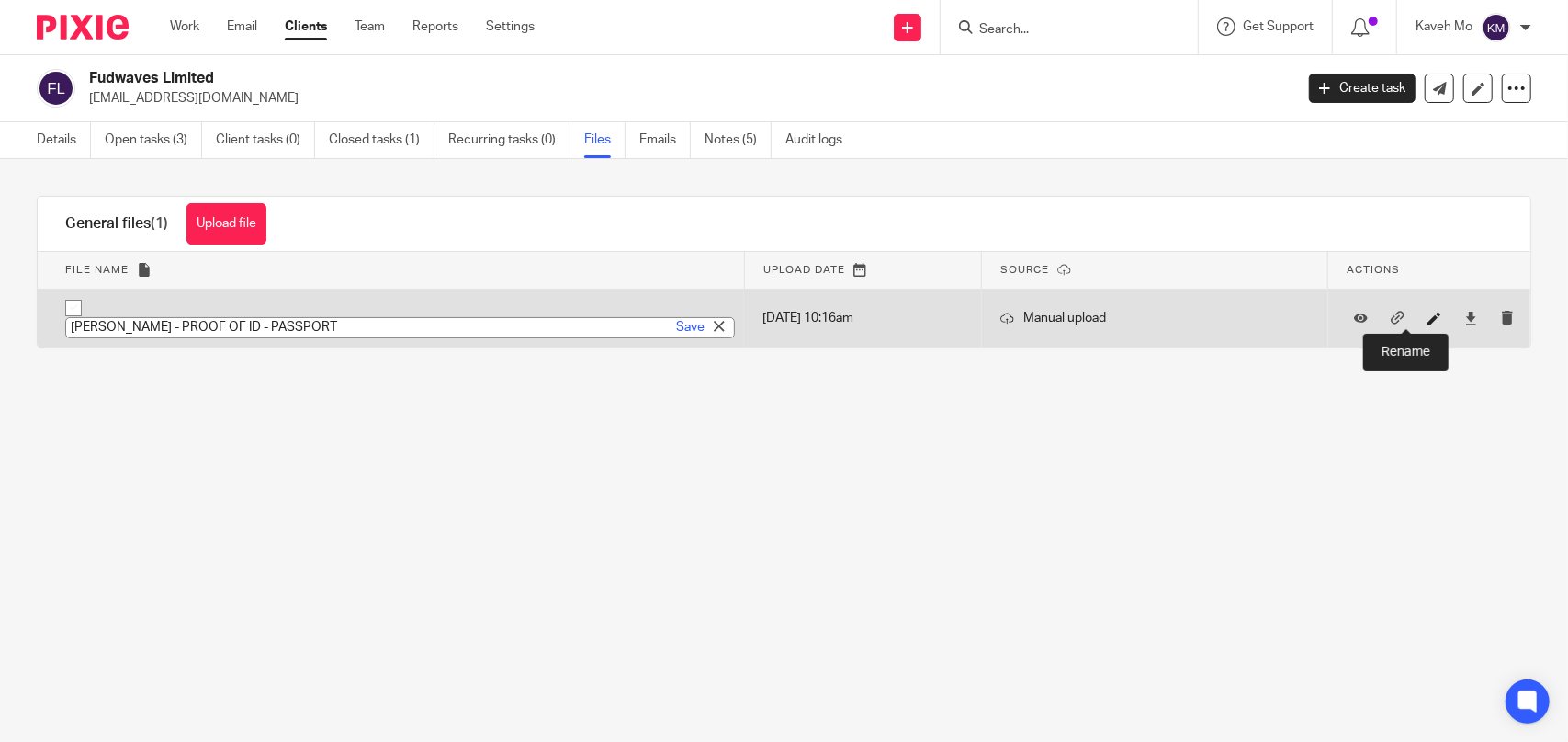
type input "Adel Hamdi - PROOF OF ID - PASSPORT"
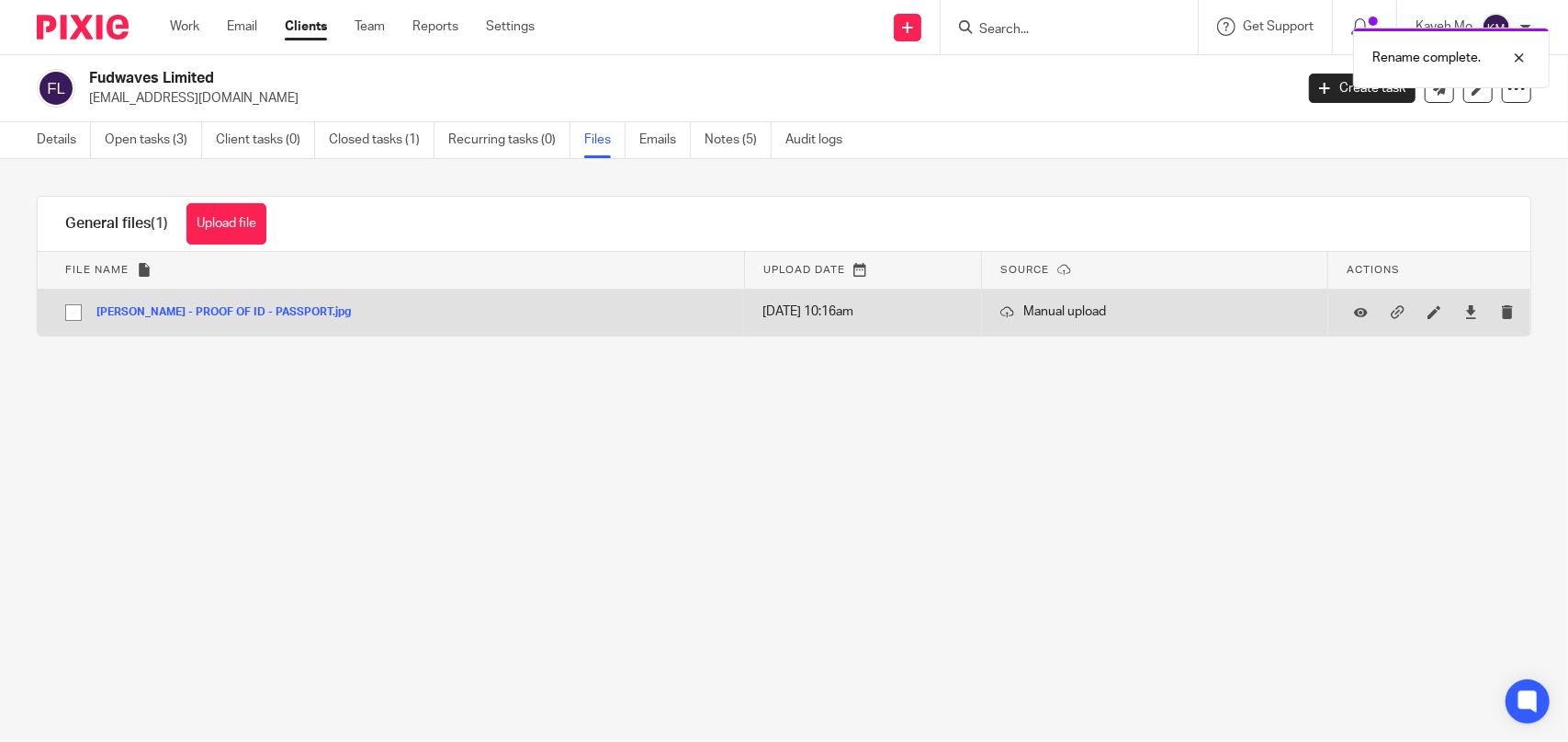
click at [162, 308] on button "Adel Hamdi - PROOF OF ID - PASSPORT.jpg" at bounding box center [230, 312] width 268 height 13
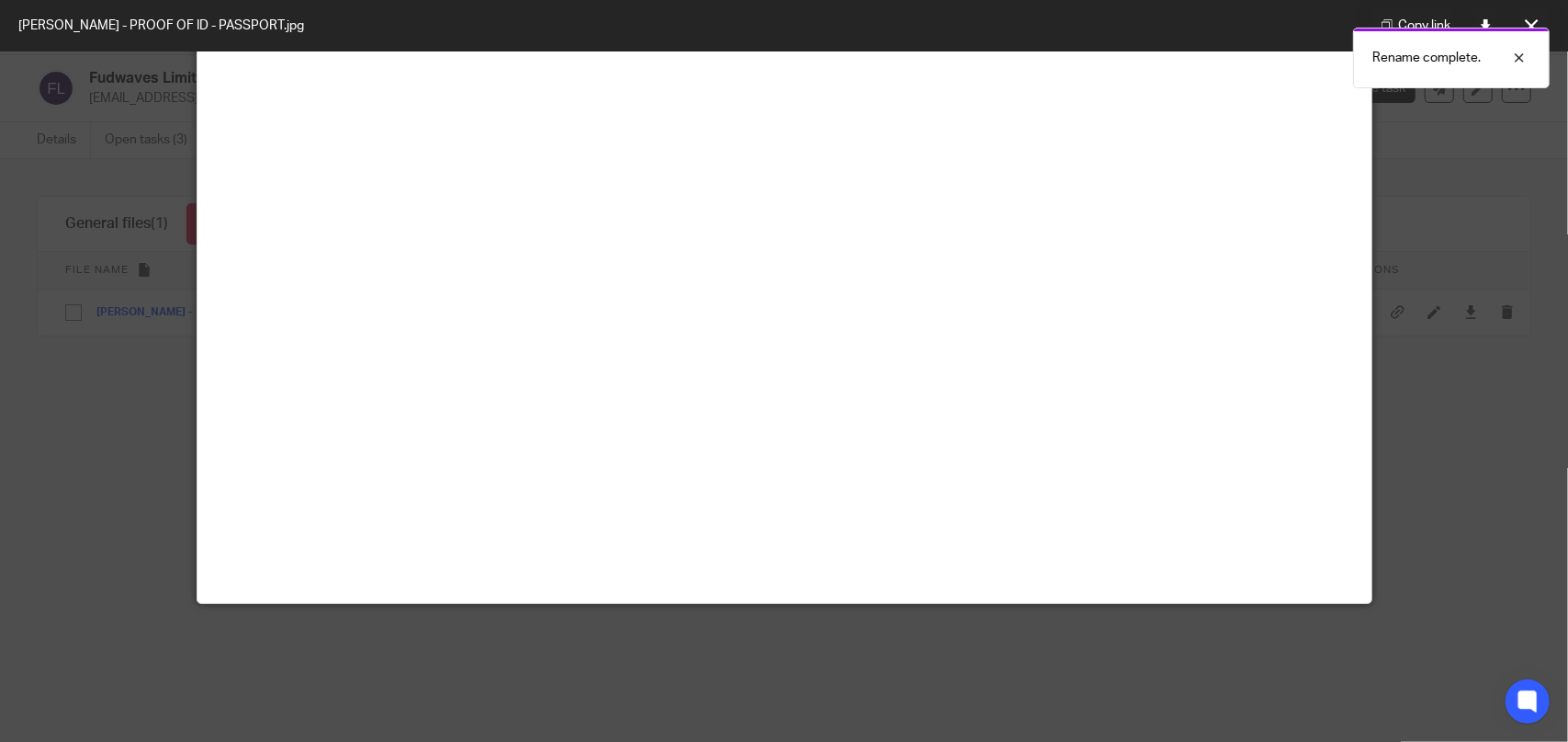
scroll to position [920, 0]
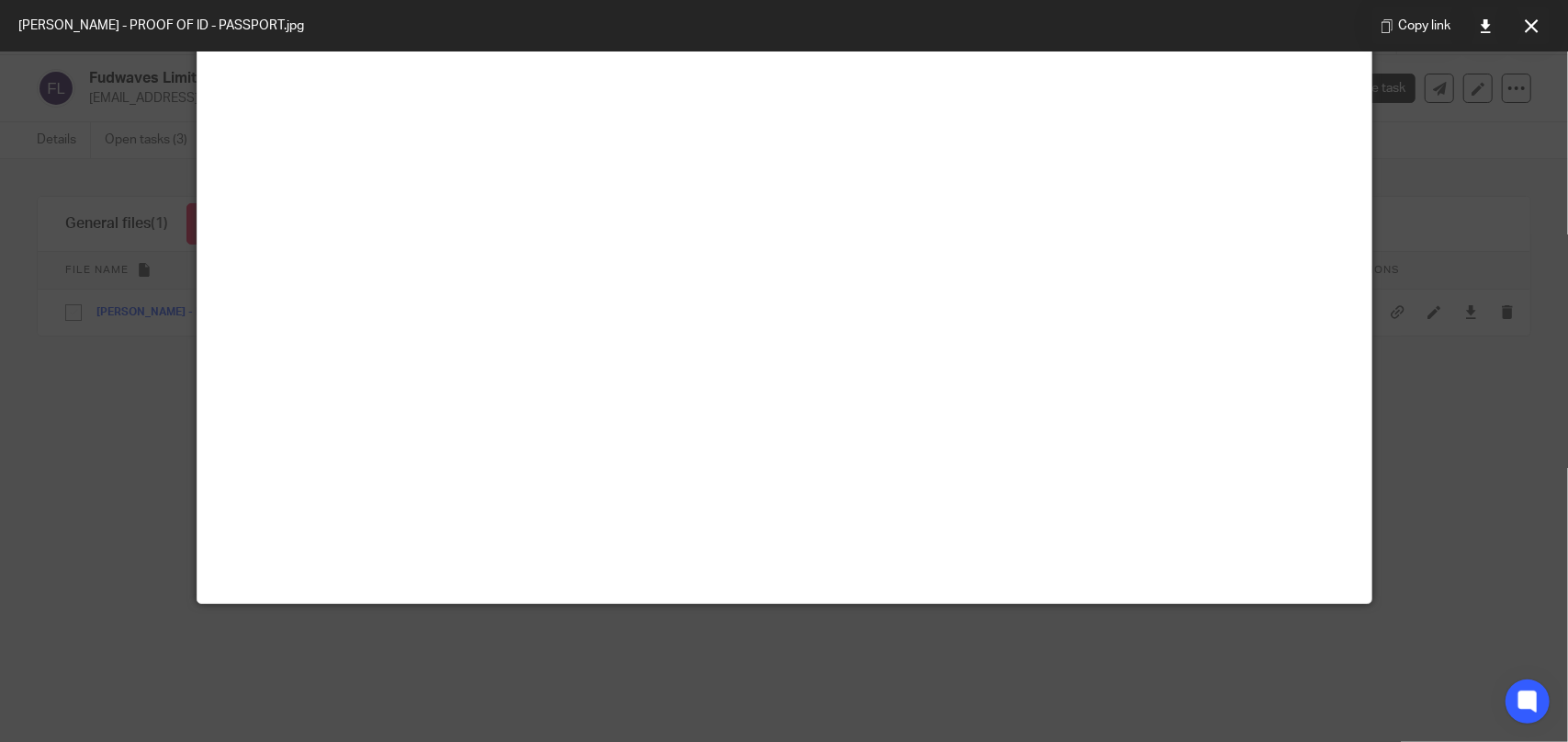
click at [1523, 30] on button at bounding box center [1531, 25] width 37 height 37
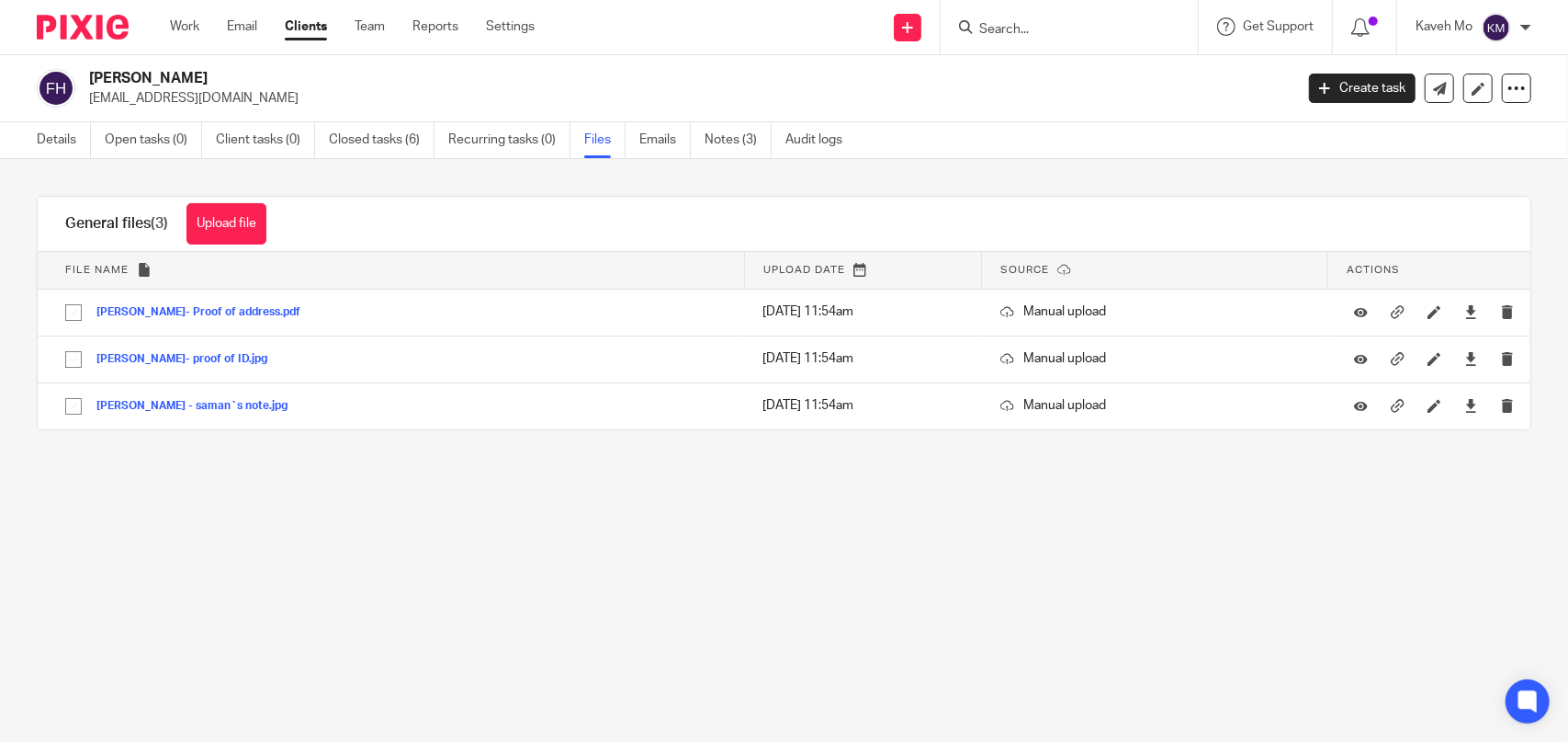
click at [1048, 32] on input "Search" at bounding box center [1061, 30] width 165 height 17
type input "EBI PIZZA"
click button "submit" at bounding box center [0, 0] width 0 height 0
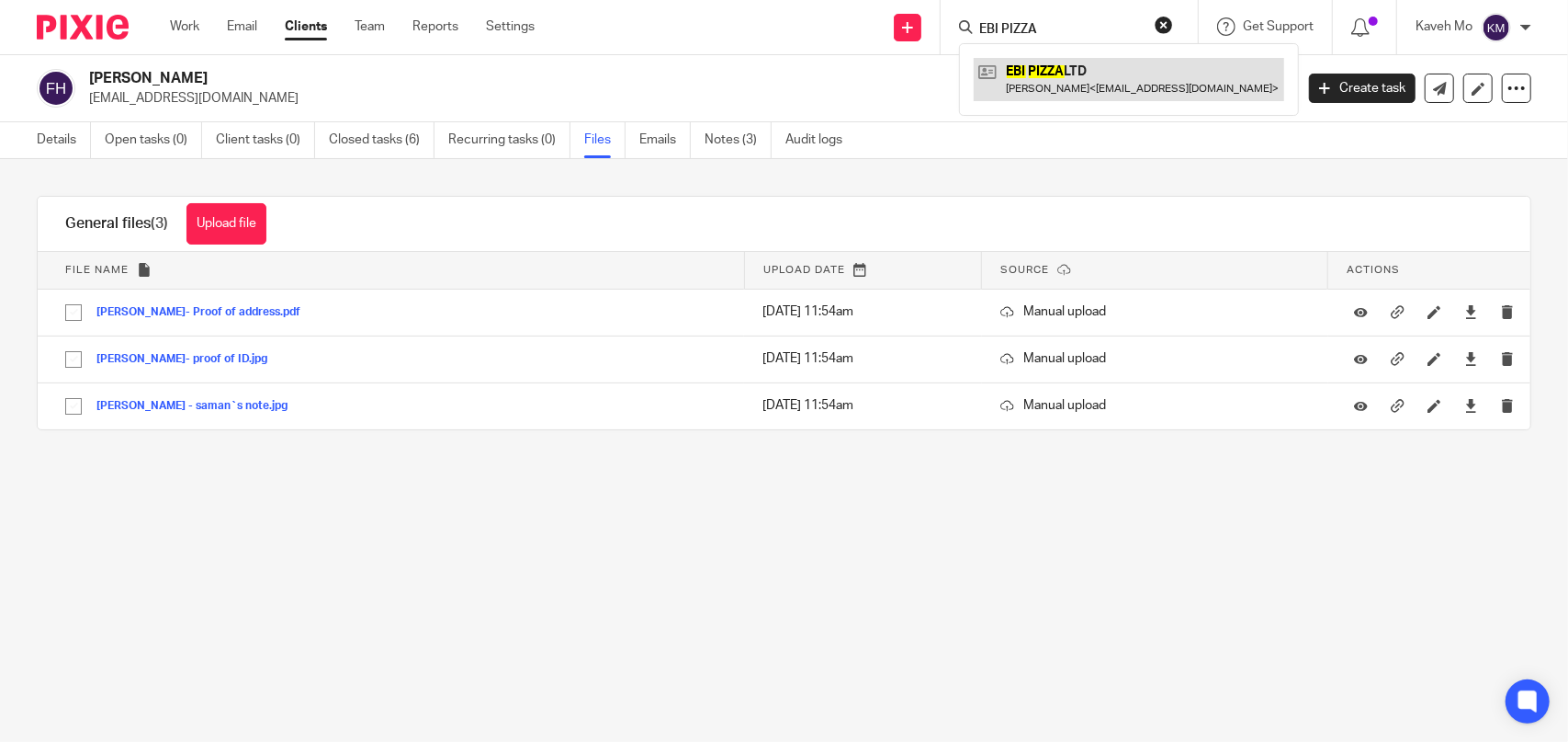
click at [1042, 73] on link at bounding box center [1128, 79] width 310 height 42
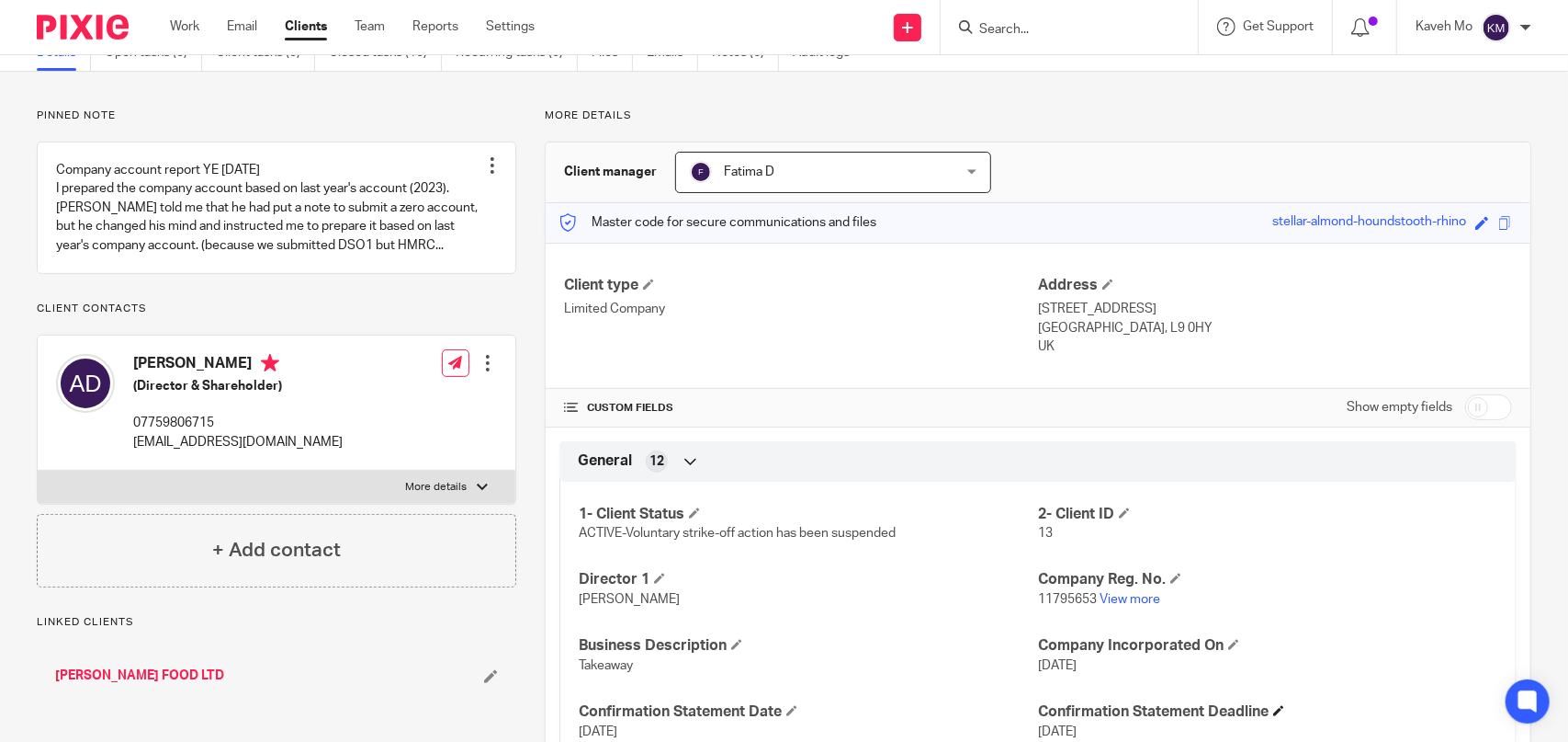
scroll to position [184, 0]
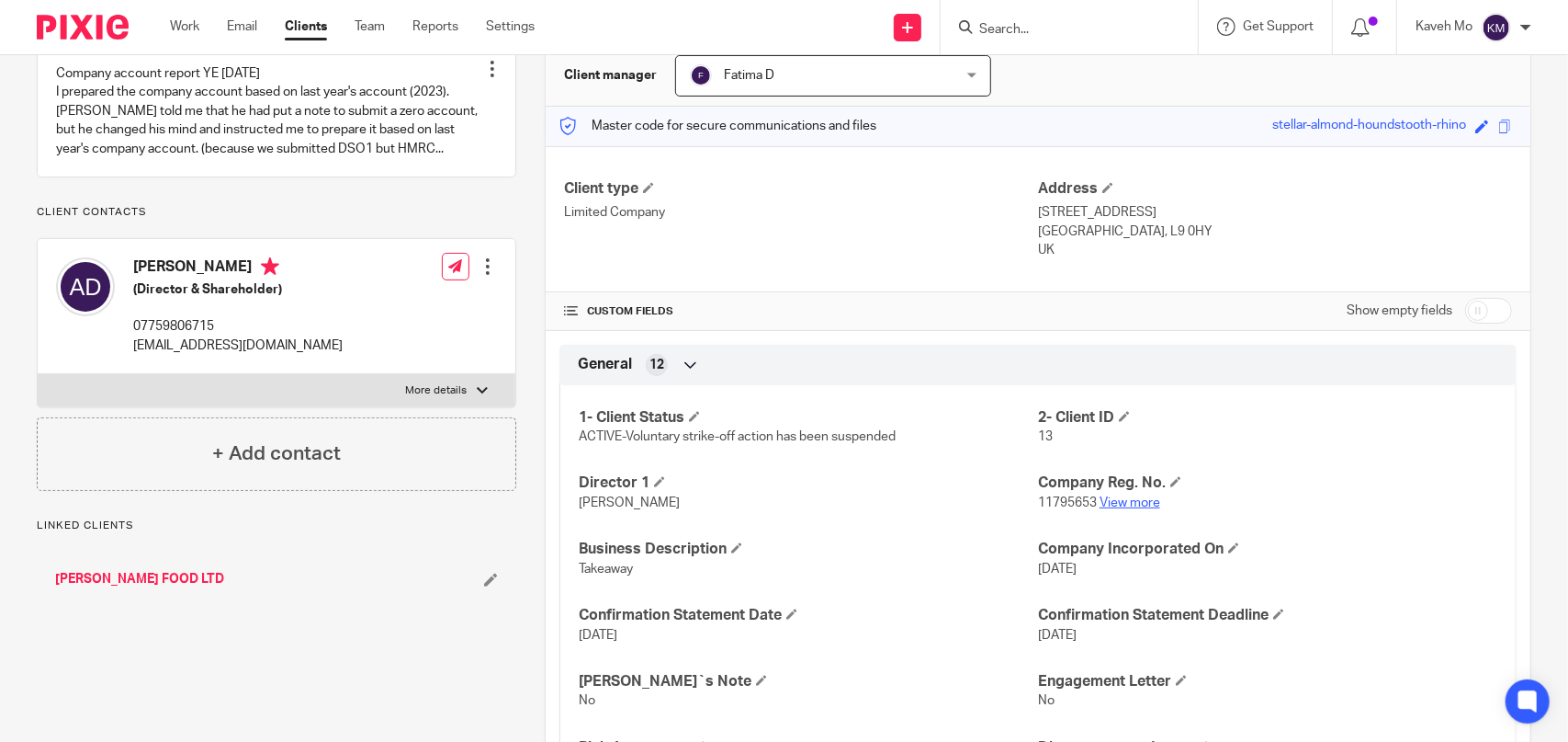
click at [1120, 499] on link "View more" at bounding box center [1129, 503] width 61 height 13
